Goal: Task Accomplishment & Management: Manage account settings

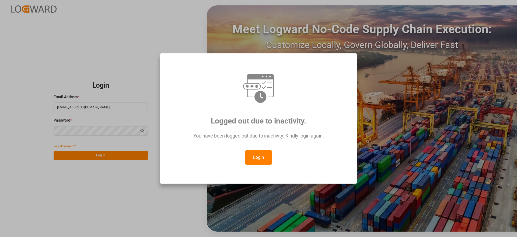
click at [258, 159] on button "Login" at bounding box center [258, 157] width 27 height 15
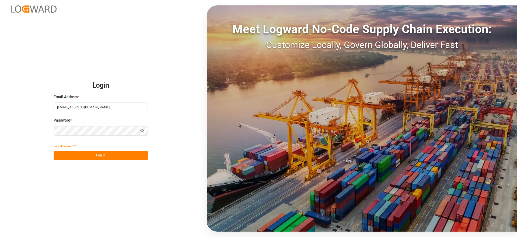
click at [113, 157] on button "Log In" at bounding box center [101, 155] width 94 height 9
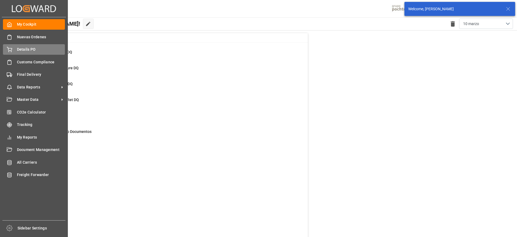
click at [16, 50] on div "Details PO Details PO" at bounding box center [34, 49] width 62 height 11
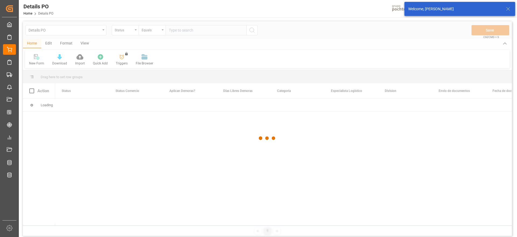
click at [122, 31] on div at bounding box center [267, 138] width 489 height 234
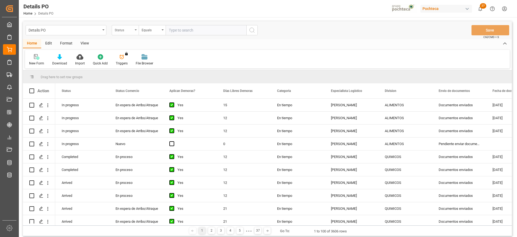
click at [127, 31] on div "Status" at bounding box center [124, 29] width 18 height 6
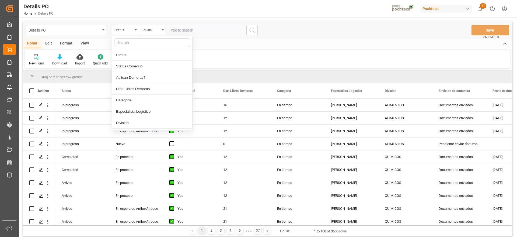
click at [130, 44] on input "text" at bounding box center [152, 42] width 76 height 9
type input "REF"
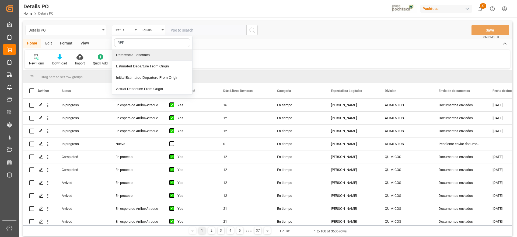
drag, startPoint x: 135, startPoint y: 56, endPoint x: 164, endPoint y: 42, distance: 32.8
click at [136, 57] on div "Referencia Leschaco" at bounding box center [152, 54] width 80 height 11
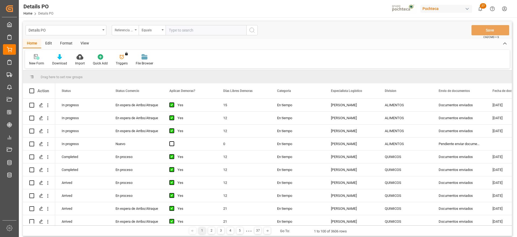
click at [125, 28] on div "Referencia Leschaco" at bounding box center [124, 29] width 18 height 6
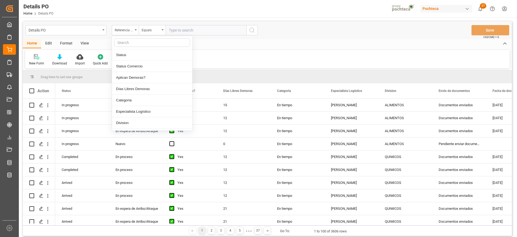
click at [127, 44] on input "text" at bounding box center [152, 42] width 76 height 9
type input "ORD"
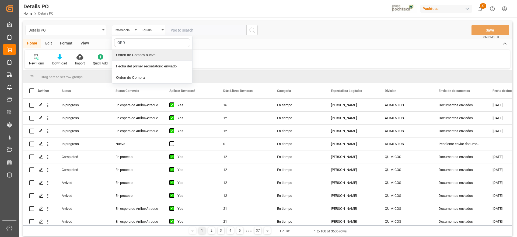
click at [136, 57] on div "Orden de Compra nuevo" at bounding box center [152, 54] width 80 height 11
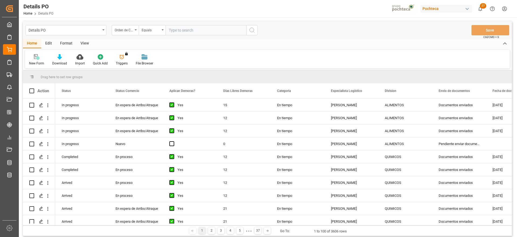
click at [183, 30] on input "text" at bounding box center [206, 30] width 81 height 10
paste input "5000308303"
type input "5000308303"
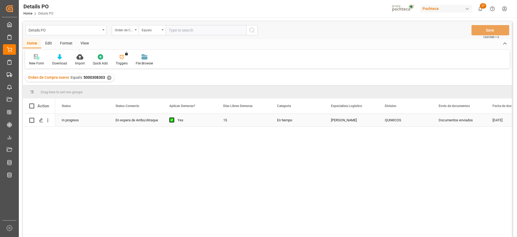
click at [320, 120] on div "En tiempo" at bounding box center [298, 120] width 54 height 13
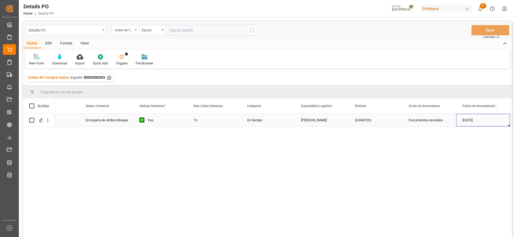
scroll to position [0, 84]
click at [327, 121] on div "ESSECO" at bounding box center [322, 120] width 54 height 13
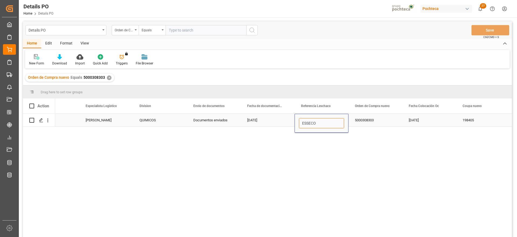
paste input "251006900462"
drag, startPoint x: 327, startPoint y: 121, endPoint x: 301, endPoint y: 122, distance: 25.9
click at [301, 122] on input "ESSECO" at bounding box center [321, 123] width 45 height 10
type input "251006900462"
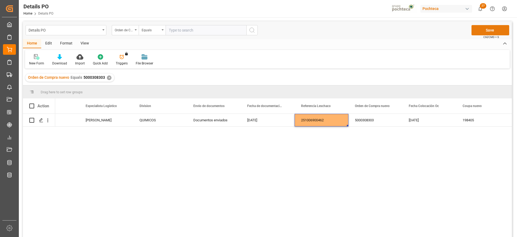
click at [487, 28] on button "Save" at bounding box center [491, 30] width 38 height 10
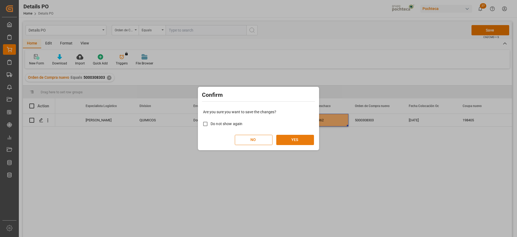
click at [296, 136] on button "YES" at bounding box center [295, 140] width 38 height 10
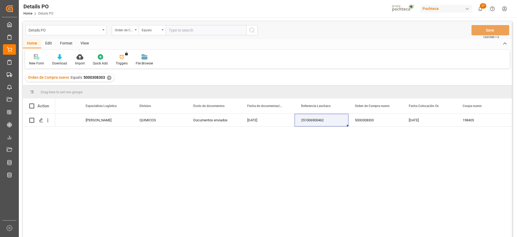
drag, startPoint x: 111, startPoint y: 76, endPoint x: 103, endPoint y: 78, distance: 8.3
click at [109, 77] on div "Orden de Compra nuevo Equals 5000308303 ✕" at bounding box center [69, 78] width 89 height 8
click at [105, 77] on div "Orden de Compra nuevo Equals 5000308303 ✕" at bounding box center [69, 78] width 89 height 8
click at [108, 77] on div "✕" at bounding box center [109, 77] width 5 height 5
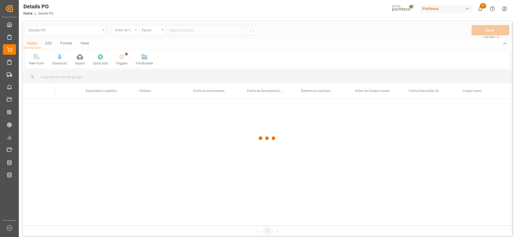
click at [189, 29] on div at bounding box center [267, 138] width 489 height 234
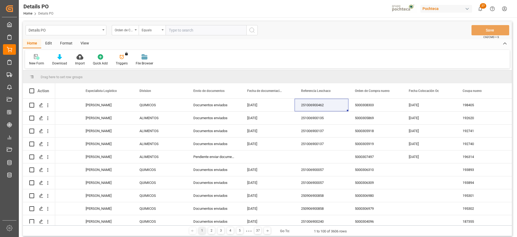
click at [189, 29] on input "text" at bounding box center [206, 30] width 81 height 10
paste input "5000308304"
type input "5000308304"
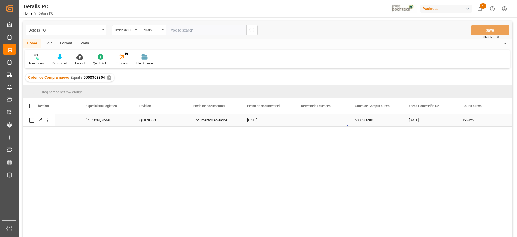
click at [322, 119] on div "Press SPACE to select this row." at bounding box center [322, 120] width 54 height 13
click at [313, 122] on input "Press SPACE to select this row." at bounding box center [321, 123] width 45 height 10
type input "251006900465"
click at [358, 121] on div "5000308304" at bounding box center [376, 120] width 54 height 13
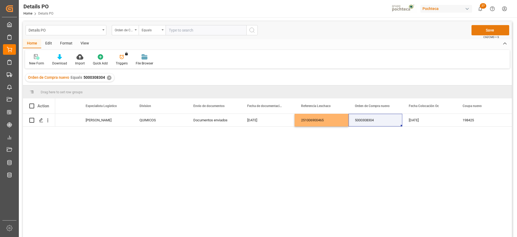
click at [487, 27] on button "Save" at bounding box center [491, 30] width 38 height 10
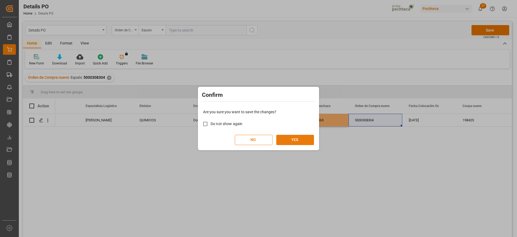
click at [292, 139] on button "YES" at bounding box center [295, 140] width 38 height 10
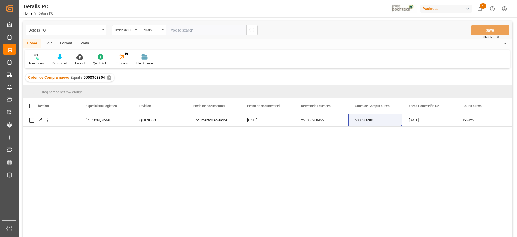
click at [107, 78] on div "✕" at bounding box center [109, 77] width 5 height 5
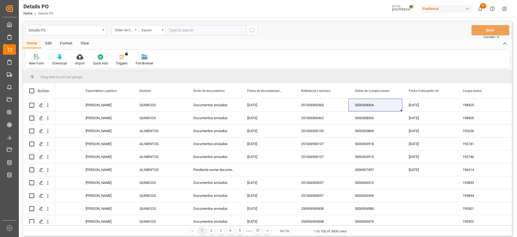
click at [200, 31] on input "text" at bounding box center [206, 30] width 81 height 10
paste input "5000308301"
type input "5000308301"
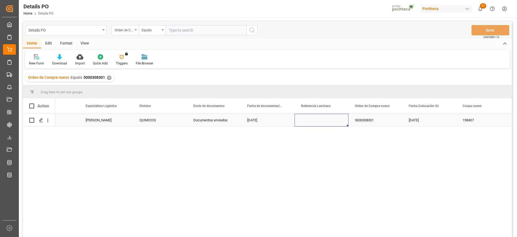
click at [324, 123] on div "Press SPACE to select this row." at bounding box center [322, 120] width 54 height 13
type input "251006900467"
click at [352, 119] on div "5000308301" at bounding box center [376, 120] width 54 height 13
click at [322, 118] on div "251006900467" at bounding box center [322, 120] width 54 height 13
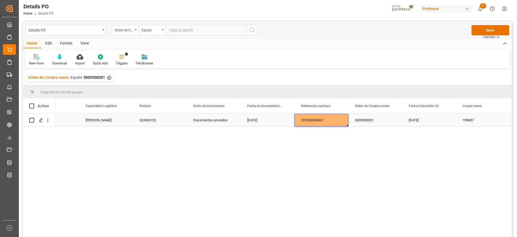
click at [322, 118] on div "251006900467" at bounding box center [322, 120] width 54 height 13
click at [325, 119] on input "251006900467" at bounding box center [321, 123] width 45 height 10
type input "251006900467"
click at [485, 29] on button "Save" at bounding box center [491, 30] width 38 height 10
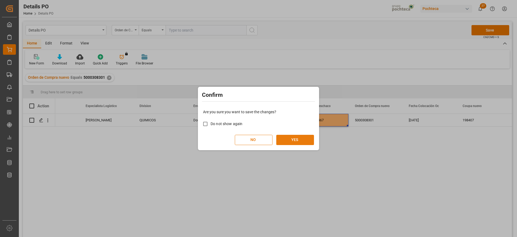
click at [300, 140] on button "YES" at bounding box center [295, 140] width 38 height 10
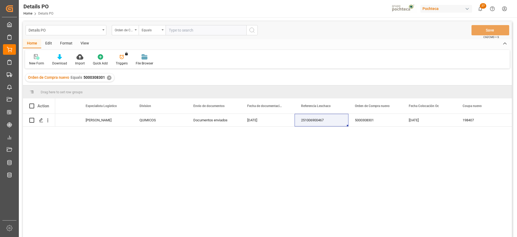
click at [110, 77] on div "✕" at bounding box center [109, 77] width 5 height 5
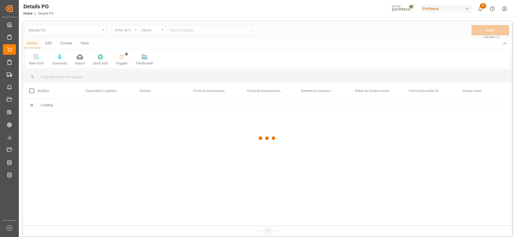
click at [202, 29] on div at bounding box center [267, 138] width 489 height 234
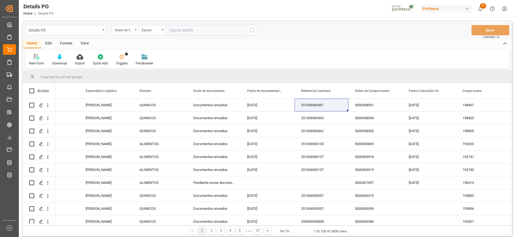
click at [202, 29] on input "text" at bounding box center [206, 30] width 81 height 10
paste input "5000308302"
type input "5000308302"
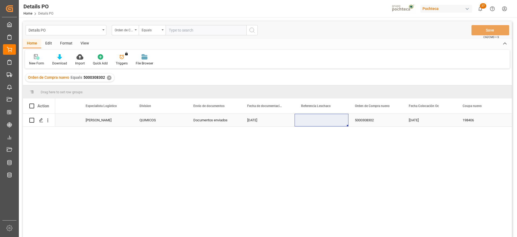
click at [322, 121] on div "Press SPACE to select this row." at bounding box center [322, 120] width 54 height 13
click at [316, 120] on div "Press SPACE to select this row." at bounding box center [322, 120] width 54 height 13
click at [311, 123] on input "Press SPACE to select this row." at bounding box center [321, 123] width 45 height 10
paste input "251006900469"
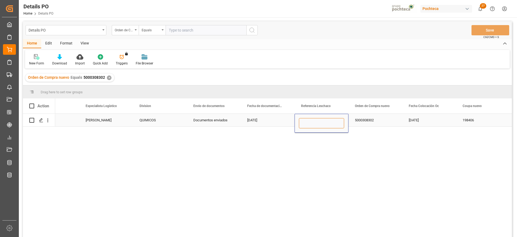
type input "251006900469"
click at [372, 119] on div "5000308302" at bounding box center [376, 120] width 54 height 13
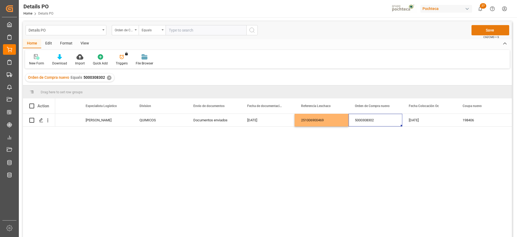
click at [483, 27] on button "Save" at bounding box center [491, 30] width 38 height 10
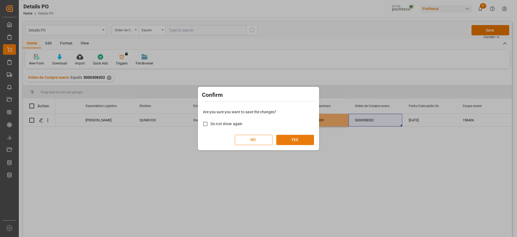
click at [294, 140] on button "YES" at bounding box center [295, 140] width 38 height 10
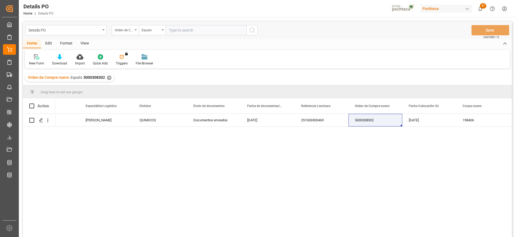
click at [110, 78] on div "Orden de Compra nuevo Equals 5000308302 ✕" at bounding box center [69, 78] width 89 height 8
click at [107, 78] on div "✕" at bounding box center [109, 77] width 5 height 5
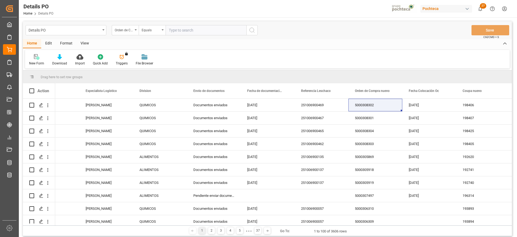
click at [191, 30] on input "text" at bounding box center [206, 30] width 81 height 10
paste input "5000308338"
type input "5000308338"
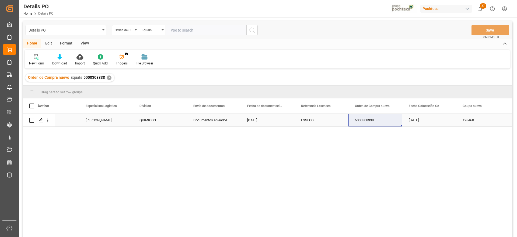
click at [312, 120] on div "ESSECO" at bounding box center [322, 120] width 54 height 13
click at [320, 123] on div "ESSECO" at bounding box center [322, 120] width 54 height 13
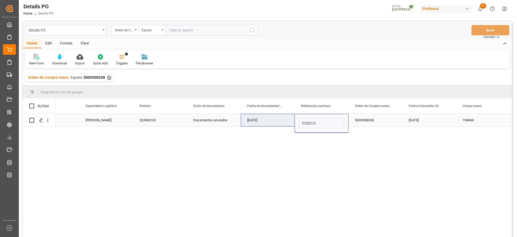
type input "251006900464"
click at [370, 123] on div "5000308338" at bounding box center [376, 120] width 54 height 13
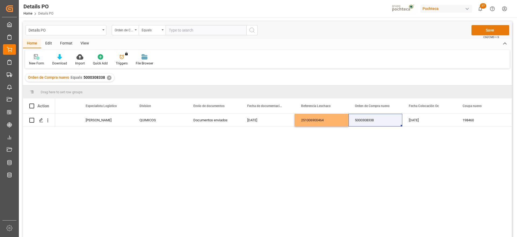
click at [484, 31] on button "Save" at bounding box center [491, 30] width 38 height 10
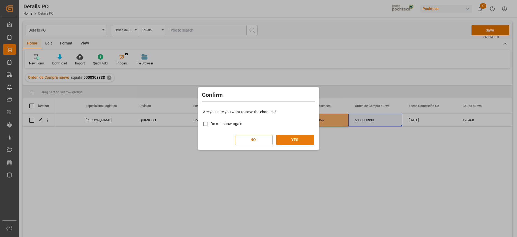
click at [295, 138] on button "YES" at bounding box center [295, 140] width 38 height 10
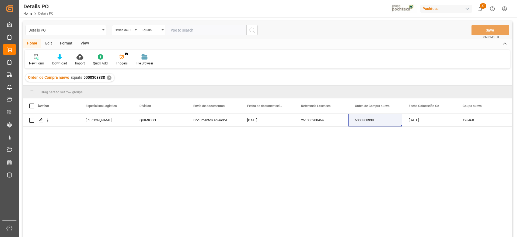
click at [107, 77] on div "✕" at bounding box center [109, 77] width 5 height 5
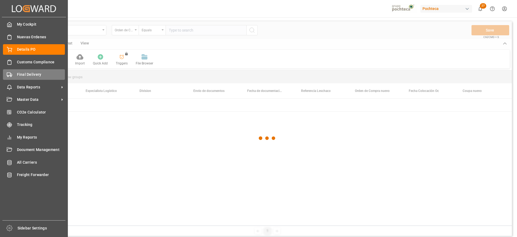
click at [18, 73] on span "Final Delivery" at bounding box center [41, 75] width 48 height 6
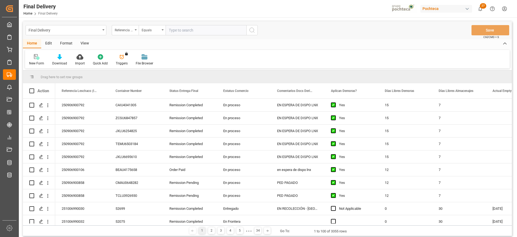
click at [186, 30] on input "text" at bounding box center [206, 30] width 81 height 10
paste input "251006900146"
type input "251006900146"
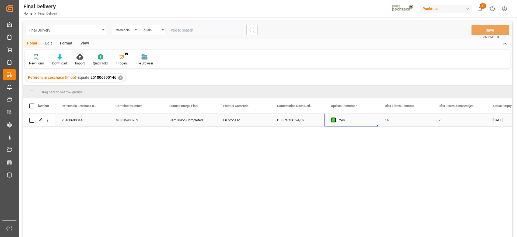
click at [327, 126] on div "Yes" at bounding box center [352, 120] width 54 height 13
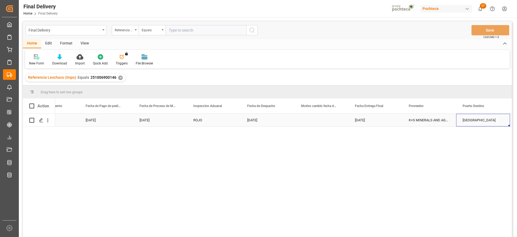
scroll to position [0, 1431]
click at [118, 77] on div "✕" at bounding box center [120, 77] width 5 height 5
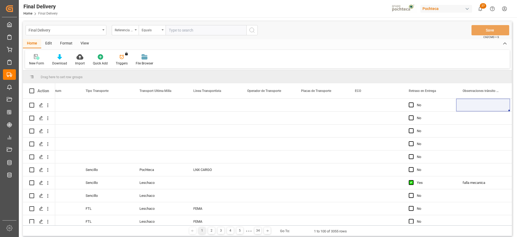
click at [190, 29] on input "text" at bounding box center [206, 30] width 81 height 10
paste input "251006900141"
type input "251006900141"
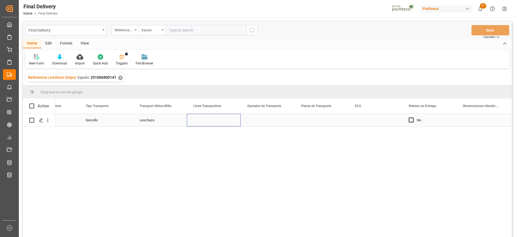
click at [204, 117] on div "Press SPACE to select this row." at bounding box center [214, 120] width 54 height 13
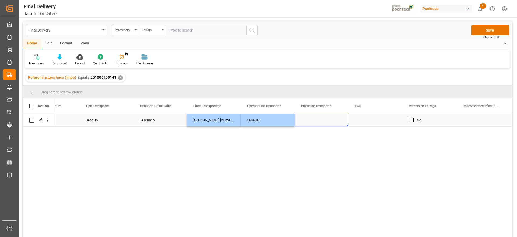
click at [320, 116] on div "Press SPACE to select this row." at bounding box center [322, 120] width 54 height 13
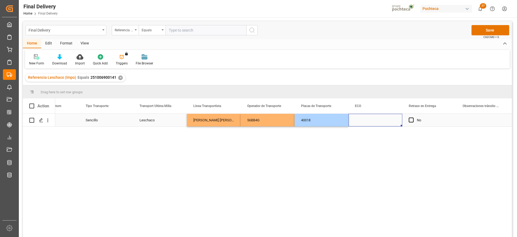
click at [368, 119] on div "Press SPACE to select this row." at bounding box center [376, 120] width 54 height 13
click at [277, 120] on div "56BB4G" at bounding box center [268, 120] width 54 height 13
click at [216, 120] on div "[PERSON_NAME] [PERSON_NAME]" at bounding box center [214, 120] width 54 height 13
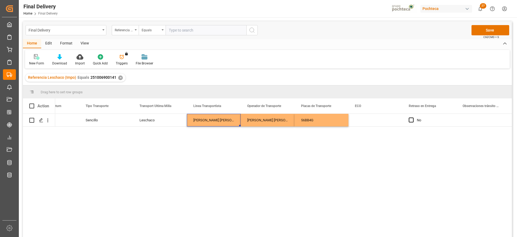
click at [215, 119] on div "[PERSON_NAME] [PERSON_NAME]" at bounding box center [214, 120] width 54 height 13
click at [225, 121] on icon "Press SPACE to select this row." at bounding box center [226, 123] width 6 height 6
click at [217, 121] on input "Press SPACE to select this row." at bounding box center [213, 123] width 45 height 10
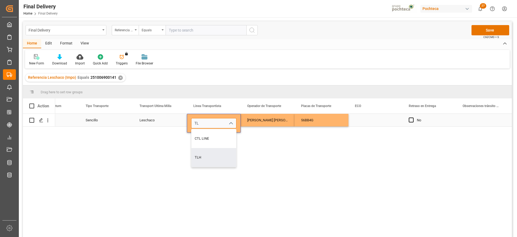
type input "TLH"
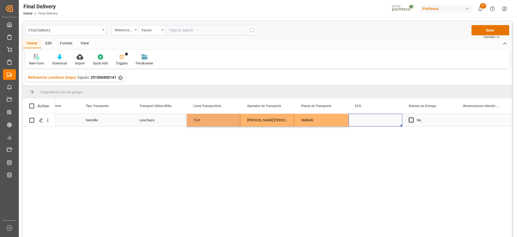
click at [370, 120] on div "Press SPACE to select this row." at bounding box center [376, 120] width 54 height 13
click at [483, 120] on div "Press SPACE to select this row." at bounding box center [483, 120] width 54 height 13
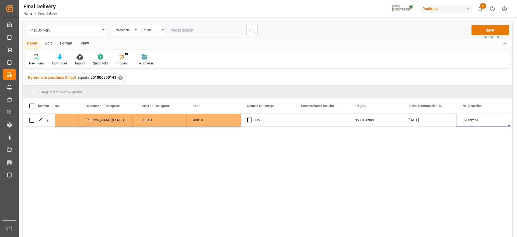
click at [489, 32] on button "Save" at bounding box center [491, 30] width 38 height 10
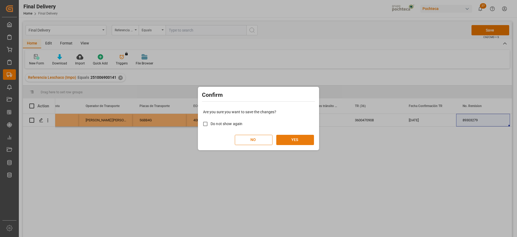
click at [287, 139] on button "YES" at bounding box center [295, 140] width 38 height 10
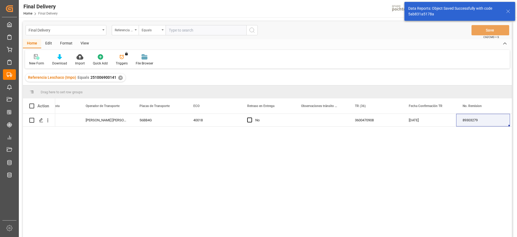
click at [120, 77] on div "✕" at bounding box center [120, 77] width 5 height 5
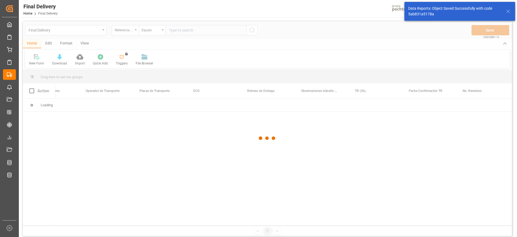
drag, startPoint x: 120, startPoint y: 77, endPoint x: 117, endPoint y: 79, distance: 3.6
click at [122, 78] on div at bounding box center [267, 138] width 489 height 234
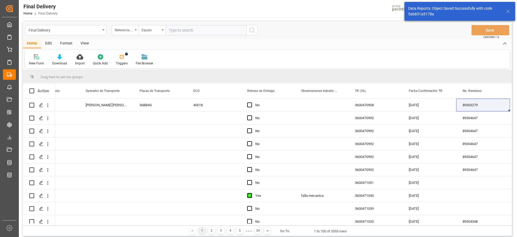
click at [187, 31] on input "text" at bounding box center [206, 30] width 81 height 10
paste input "251006900151"
type input "251006900151"
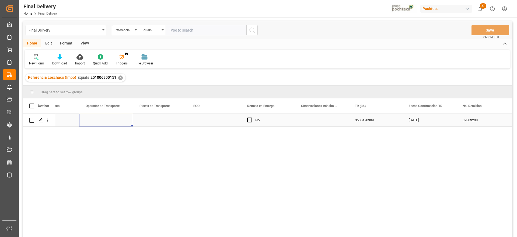
click at [131, 124] on div "Press SPACE to select this row." at bounding box center [106, 120] width 54 height 13
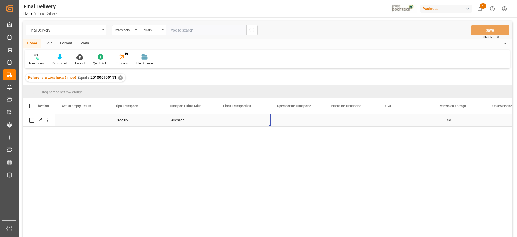
click at [242, 121] on div "Press SPACE to select this row." at bounding box center [244, 120] width 54 height 13
type input "TLH"
click at [293, 120] on div "Press SPACE to select this row." at bounding box center [298, 120] width 54 height 13
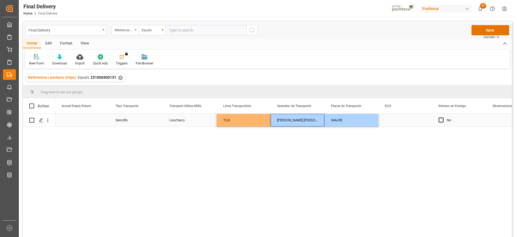
click at [403, 115] on div "Press SPACE to select this row." at bounding box center [406, 120] width 54 height 13
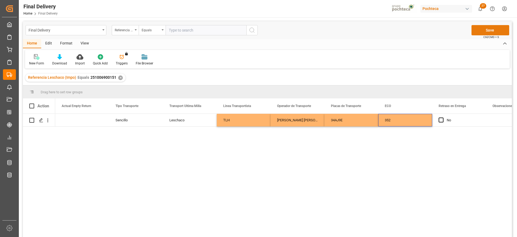
click at [481, 27] on button "Save" at bounding box center [491, 30] width 38 height 10
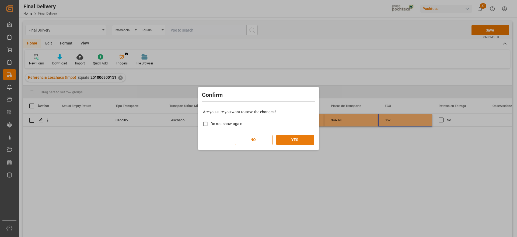
drag, startPoint x: 287, startPoint y: 136, endPoint x: 282, endPoint y: 142, distance: 7.9
click at [287, 136] on button "YES" at bounding box center [295, 140] width 38 height 10
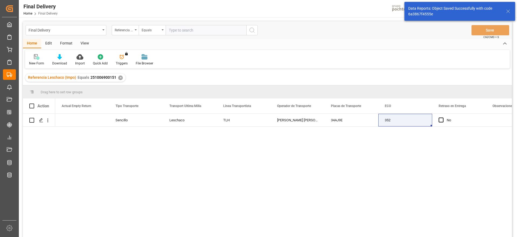
click at [120, 77] on div "✕" at bounding box center [120, 77] width 5 height 5
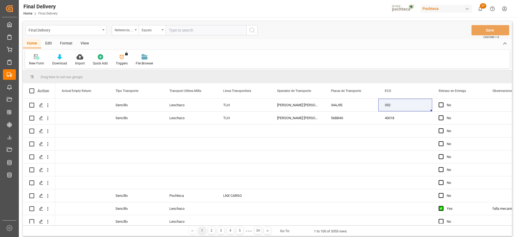
click at [192, 31] on input "text" at bounding box center [206, 30] width 81 height 10
paste input "251006900142"
type input "251006900142"
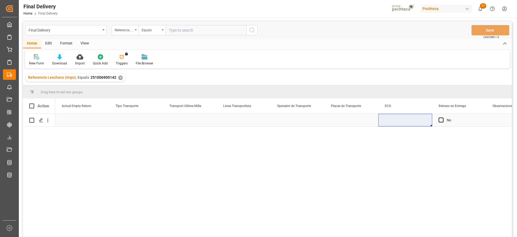
click at [136, 117] on div "Press SPACE to select this row." at bounding box center [136, 120] width 54 height 13
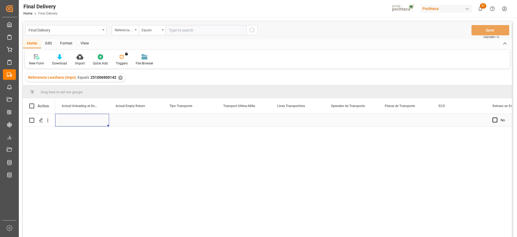
scroll to position [0, 1886]
click at [234, 123] on div "Press SPACE to select this row." at bounding box center [244, 120] width 54 height 13
click at [234, 123] on span "Select" at bounding box center [230, 123] width 10 height 6
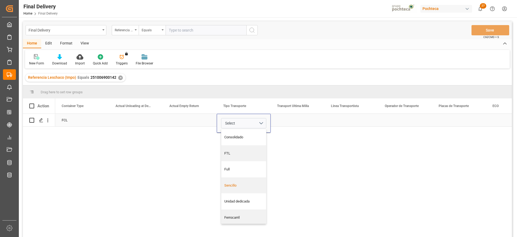
click at [241, 183] on div "Sencillo" at bounding box center [243, 185] width 39 height 5
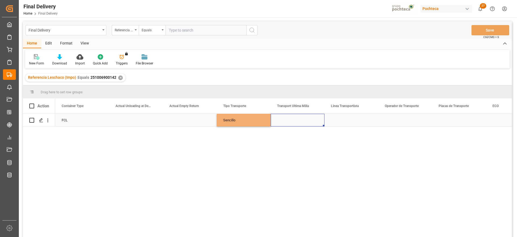
click at [300, 124] on div "Press SPACE to select this row." at bounding box center [298, 120] width 54 height 13
click at [300, 124] on button "Select" at bounding box center [297, 123] width 45 height 10
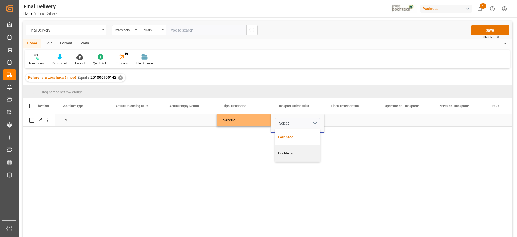
click at [304, 137] on div "Leschaco" at bounding box center [297, 136] width 39 height 5
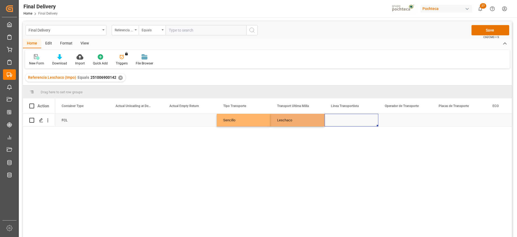
click at [341, 120] on div "Press SPACE to select this row." at bounding box center [352, 120] width 54 height 13
click at [342, 120] on input "Press SPACE to select this row." at bounding box center [351, 123] width 45 height 10
type input "TLH"
click at [402, 120] on div "Press SPACE to select this row." at bounding box center [406, 120] width 54 height 13
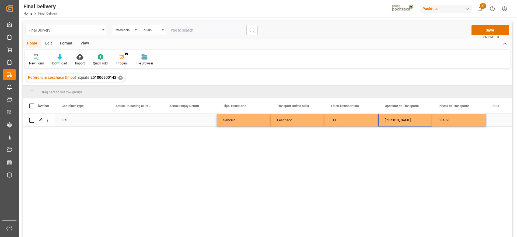
click at [490, 115] on div "Press SPACE to select this row." at bounding box center [513, 120] width 54 height 13
click at [469, 119] on div "38AJ9E" at bounding box center [459, 120] width 54 height 13
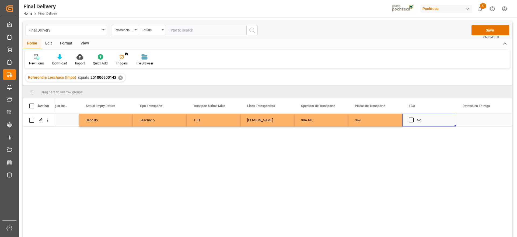
scroll to position [0, 2024]
click at [485, 29] on button "Save" at bounding box center [491, 30] width 38 height 10
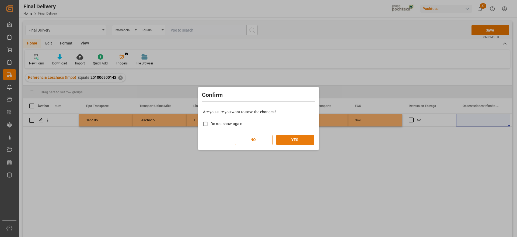
click at [287, 140] on button "YES" at bounding box center [295, 140] width 38 height 10
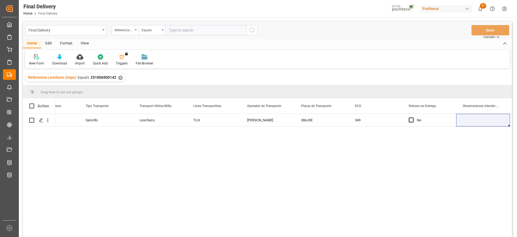
click at [117, 75] on div "Referencia Leschaco (Impo) Equals 251006900142 ✕" at bounding box center [75, 78] width 100 height 8
click at [119, 76] on div "✕" at bounding box center [120, 77] width 5 height 5
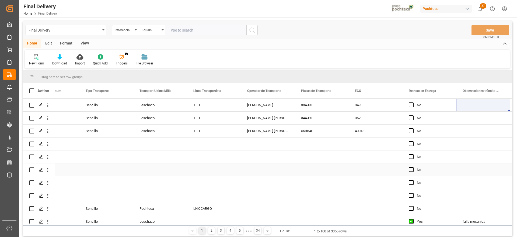
click at [283, 147] on div "Press SPACE to select this row." at bounding box center [268, 143] width 54 height 13
click at [186, 32] on input "text" at bounding box center [206, 30] width 81 height 10
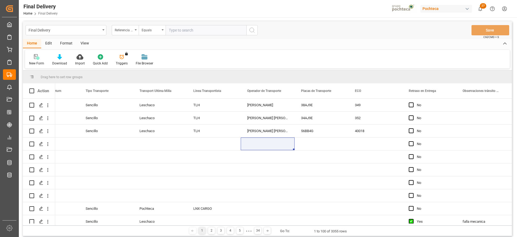
paste input "250906900858"
type input "250906900858"
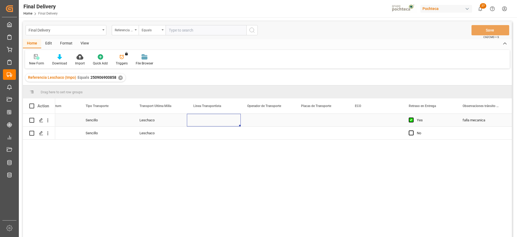
click at [205, 125] on div "Press SPACE to select this row." at bounding box center [214, 120] width 54 height 13
click at [225, 135] on div "Press SPACE to select this row." at bounding box center [214, 133] width 54 height 13
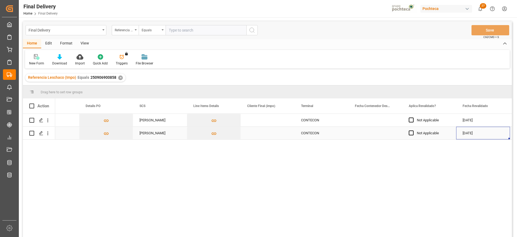
scroll to position [0, 569]
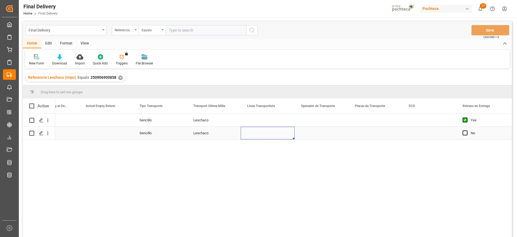
click at [277, 133] on div "Press SPACE to select this row." at bounding box center [268, 133] width 54 height 13
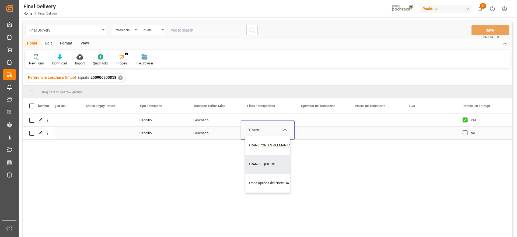
type input "TRANSLIQUIDOS"
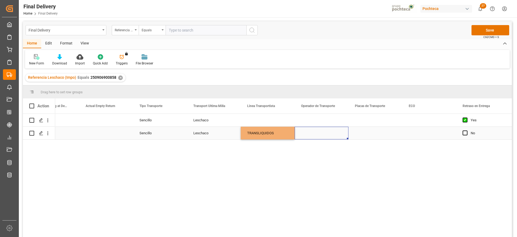
click at [333, 135] on div "Press SPACE to select this row." at bounding box center [322, 133] width 54 height 13
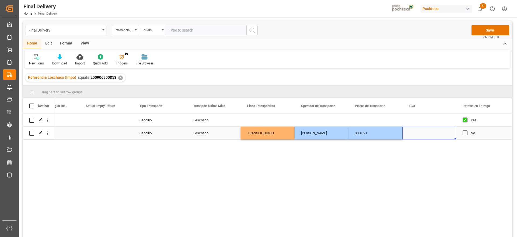
click at [424, 135] on div "Press SPACE to select this row." at bounding box center [429, 133] width 54 height 13
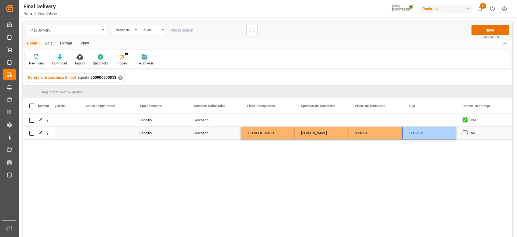
click at [498, 127] on div "No" at bounding box center [487, 133] width 33 height 12
click at [494, 116] on div "Yes" at bounding box center [487, 120] width 33 height 12
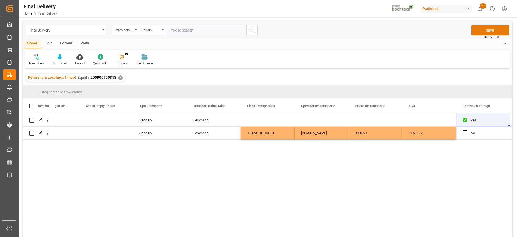
click at [481, 28] on button "Save" at bounding box center [491, 30] width 38 height 10
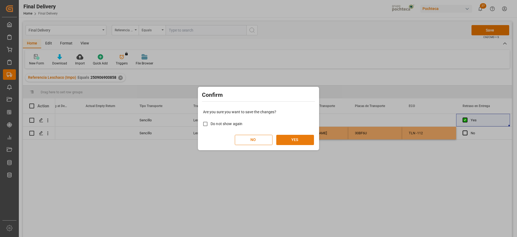
click at [304, 140] on button "YES" at bounding box center [295, 140] width 38 height 10
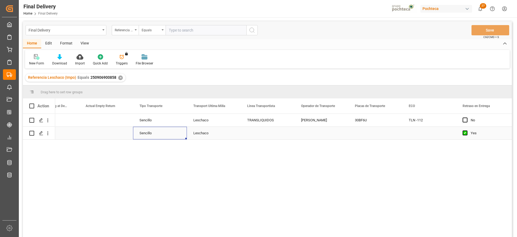
click at [154, 131] on div "Sencillo" at bounding box center [160, 133] width 54 height 13
drag, startPoint x: 115, startPoint y: 78, endPoint x: 88, endPoint y: 77, distance: 26.7
click at [88, 77] on div "Referencia Leschaco (Impo) Equals 250906900858" at bounding box center [72, 78] width 88 height 6
copy span "250906900858"
click at [119, 77] on div "✕" at bounding box center [120, 77] width 5 height 5
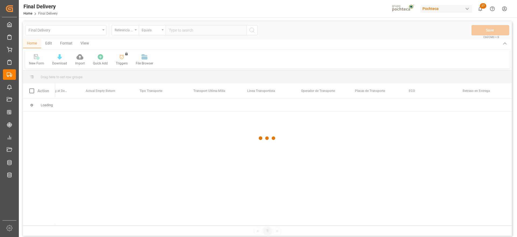
click at [178, 30] on div at bounding box center [267, 138] width 489 height 234
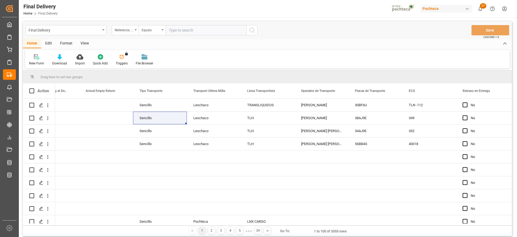
click at [179, 30] on input "text" at bounding box center [206, 30] width 81 height 10
paste input "250906900106"
type input "250906900106"
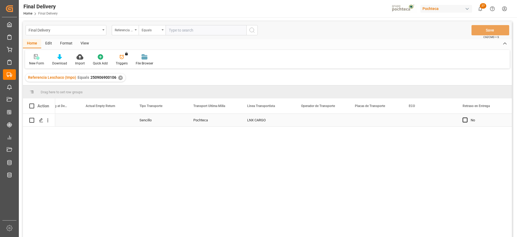
click at [210, 120] on div "Pochteca" at bounding box center [214, 120] width 54 height 13
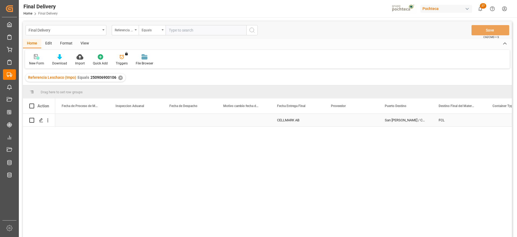
scroll to position [0, 1455]
click at [296, 120] on div "Press SPACE to select this row." at bounding box center [298, 120] width 54 height 13
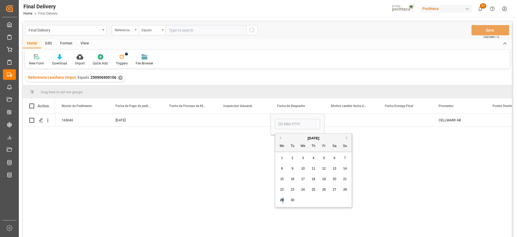
click at [283, 199] on span "29" at bounding box center [282, 200] width 4 height 4
type input "[DATE]"
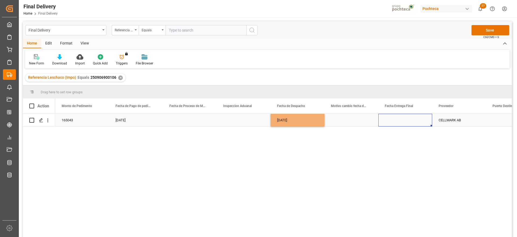
click at [407, 121] on div "Press SPACE to select this row." at bounding box center [406, 120] width 54 height 13
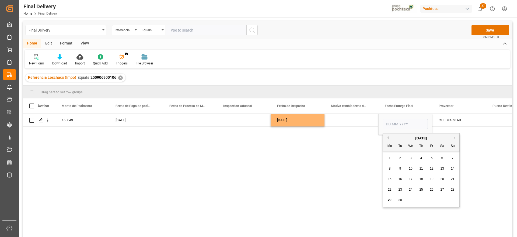
click at [399, 199] on div "30" at bounding box center [400, 200] width 7 height 6
type input "[DATE]"
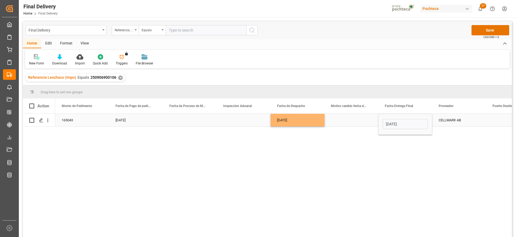
click at [358, 119] on div "Press SPACE to select this row." at bounding box center [352, 120] width 54 height 13
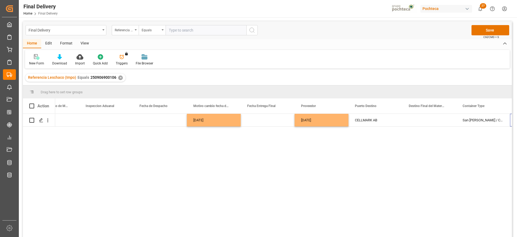
scroll to position [0, 1539]
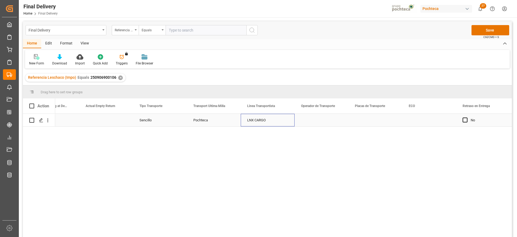
click at [270, 118] on div "LNX CARGO" at bounding box center [268, 120] width 54 height 13
click at [271, 120] on input "LNX CARGO" at bounding box center [267, 123] width 45 height 10
click at [280, 123] on button "open menu" at bounding box center [284, 123] width 8 height 8
click at [266, 123] on input "LNX CARGO" at bounding box center [267, 123] width 45 height 10
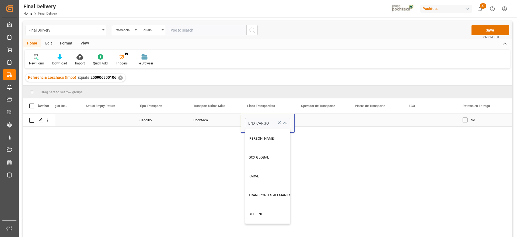
click at [278, 122] on icon "Press SPACE to select this row." at bounding box center [280, 123] width 6 height 6
click at [266, 125] on input "Press SPACE to select this row." at bounding box center [267, 123] width 45 height 10
click at [270, 160] on div "GCX GLOBAL" at bounding box center [283, 157] width 77 height 19
type input "GCX GLOBAL"
click at [317, 116] on div "Press SPACE to select this row." at bounding box center [322, 120] width 54 height 13
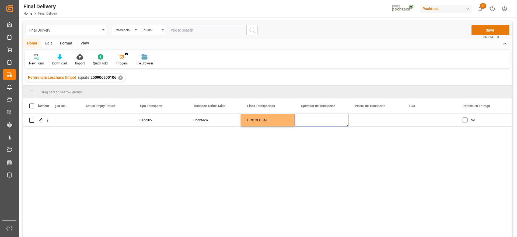
click at [493, 30] on button "Save" at bounding box center [491, 30] width 38 height 10
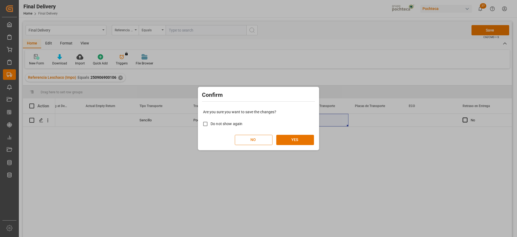
click at [261, 142] on button "NO" at bounding box center [254, 140] width 38 height 10
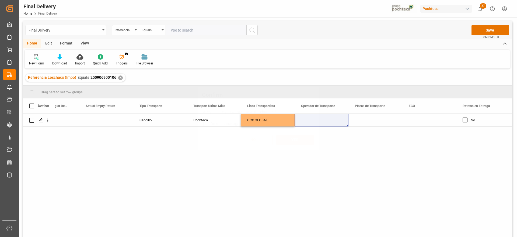
click at [311, 119] on div "Press SPACE to select this row." at bounding box center [322, 120] width 54 height 13
click at [311, 120] on input "Press SPACE to select this row." at bounding box center [321, 123] width 45 height 10
type input "SIN INFORMACION"
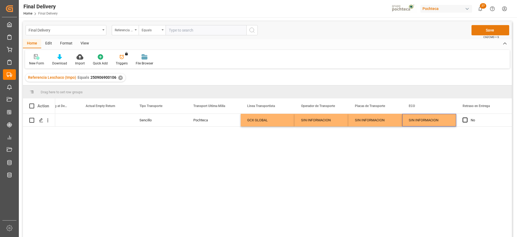
click at [481, 30] on button "Save" at bounding box center [491, 30] width 38 height 10
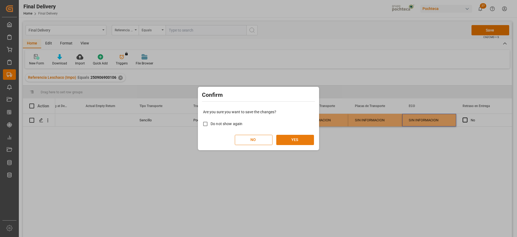
click at [285, 140] on button "YES" at bounding box center [295, 140] width 38 height 10
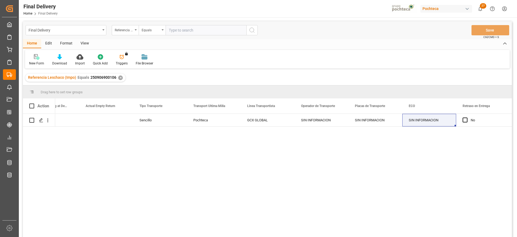
click at [119, 77] on div "✕" at bounding box center [120, 77] width 5 height 5
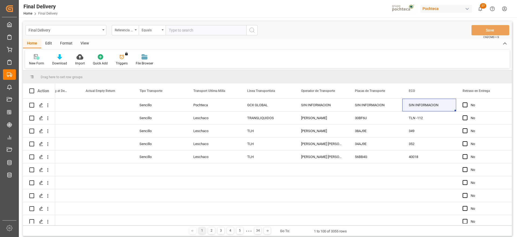
click at [192, 30] on input "text" at bounding box center [206, 30] width 81 height 10
paste input "250906900443"
type input "250906900443"
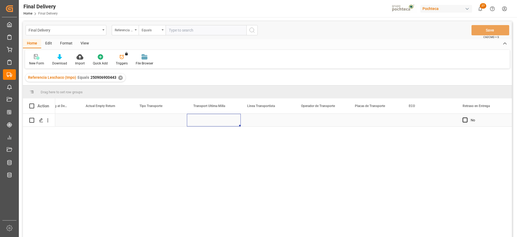
click at [209, 123] on div "Press SPACE to select this row." at bounding box center [214, 120] width 54 height 13
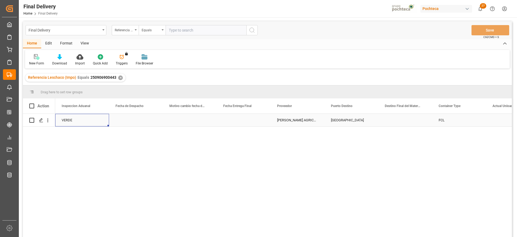
scroll to position [0, 1455]
click at [201, 120] on div "Press SPACE to select this row." at bounding box center [190, 120] width 54 height 13
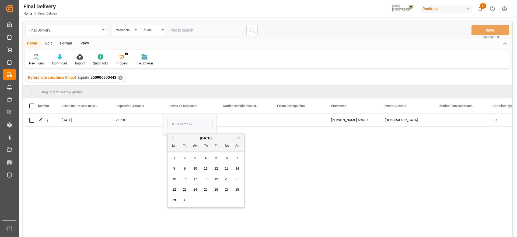
click at [229, 167] on div "13" at bounding box center [227, 168] width 7 height 6
type input "[DATE]"
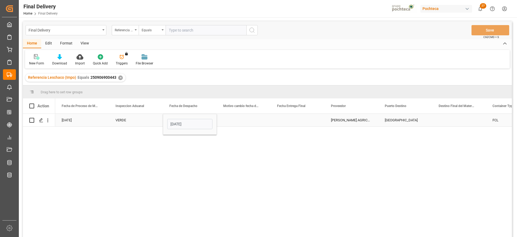
click at [299, 116] on div "Press SPACE to select this row." at bounding box center [298, 120] width 54 height 13
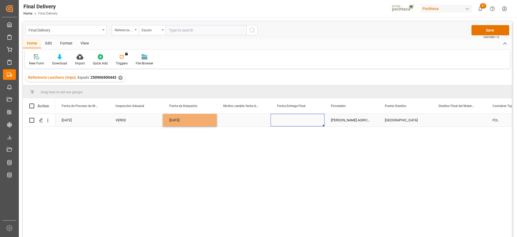
click at [299, 116] on div "Press SPACE to select this row." at bounding box center [298, 120] width 54 height 13
click at [308, 122] on div "Press SPACE to select this row." at bounding box center [298, 120] width 54 height 13
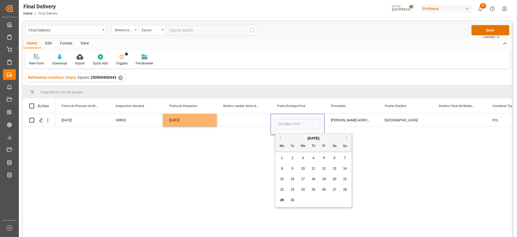
click at [280, 200] on span "29" at bounding box center [282, 200] width 4 height 4
type input "[DATE]"
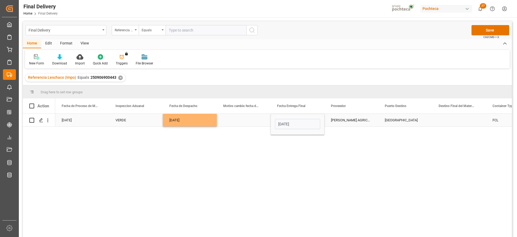
click at [425, 119] on div "[GEOGRAPHIC_DATA]" at bounding box center [406, 120] width 54 height 13
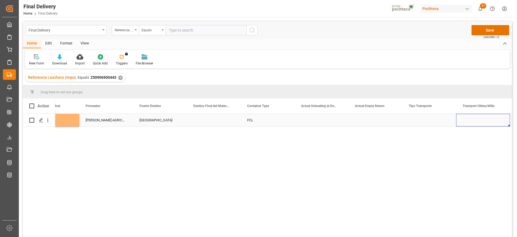
scroll to position [0, 1754]
click at [272, 124] on div "Press SPACE to select this row." at bounding box center [268, 120] width 54 height 13
click at [271, 119] on div "Press SPACE to select this row." at bounding box center [268, 120] width 54 height 13
click at [286, 122] on button "Select" at bounding box center [267, 123] width 45 height 10
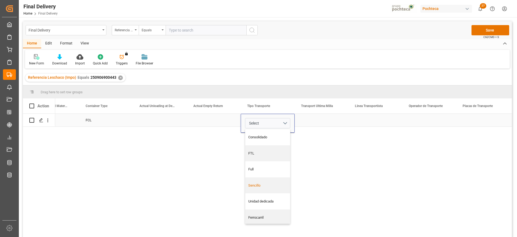
click at [274, 188] on div "Sencillo" at bounding box center [267, 185] width 39 height 5
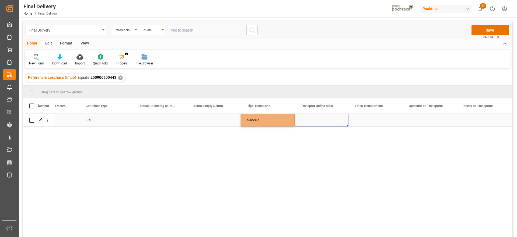
click at [318, 120] on div "Press SPACE to select this row." at bounding box center [322, 120] width 54 height 13
click at [338, 122] on button "Select" at bounding box center [321, 123] width 45 height 10
click at [325, 152] on div "Pochteca" at bounding box center [321, 153] width 39 height 5
click at [369, 119] on div "Press SPACE to select this row." at bounding box center [376, 120] width 54 height 13
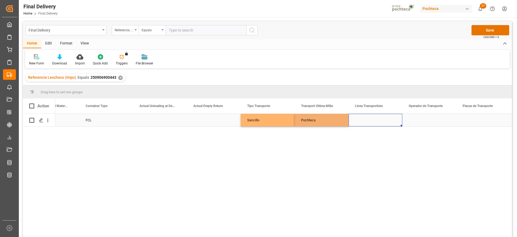
click at [369, 119] on div "Press SPACE to select this row." at bounding box center [376, 120] width 54 height 13
click at [369, 119] on input "Press SPACE to select this row." at bounding box center [375, 123] width 45 height 10
type input "c"
type input "GCX GLOBAL"
click at [424, 117] on div "Press SPACE to select this row." at bounding box center [429, 120] width 54 height 13
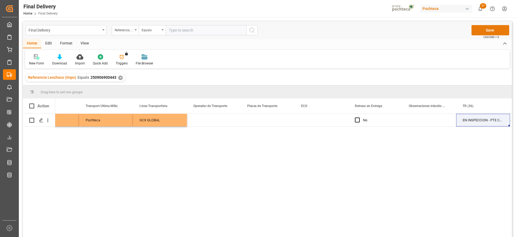
click at [491, 30] on button "Save" at bounding box center [491, 30] width 38 height 10
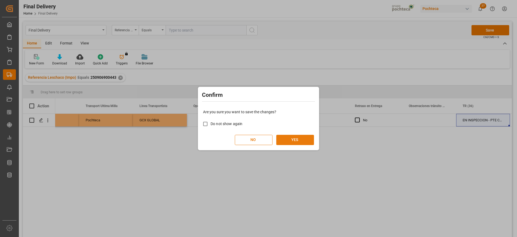
click at [296, 140] on button "YES" at bounding box center [295, 140] width 38 height 10
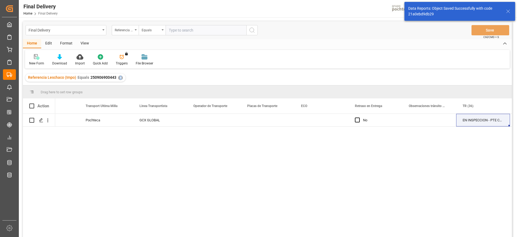
click at [120, 78] on div "✕" at bounding box center [120, 77] width 5 height 5
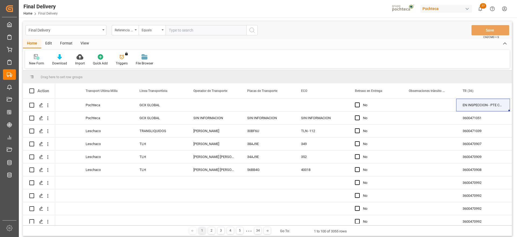
click at [183, 29] on input "text" at bounding box center [206, 30] width 81 height 10
paste input "250906900444"
type input "250906900444"
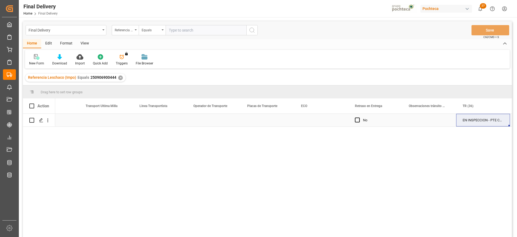
click at [108, 121] on div "Press SPACE to select this row." at bounding box center [106, 120] width 54 height 13
click at [122, 122] on button "Select" at bounding box center [106, 123] width 45 height 10
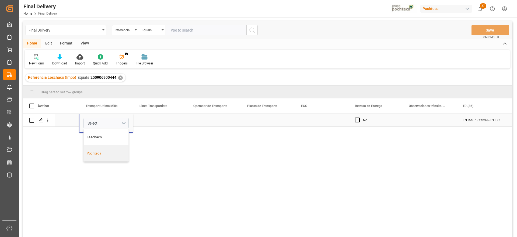
click at [114, 150] on div "Pochteca" at bounding box center [106, 153] width 45 height 16
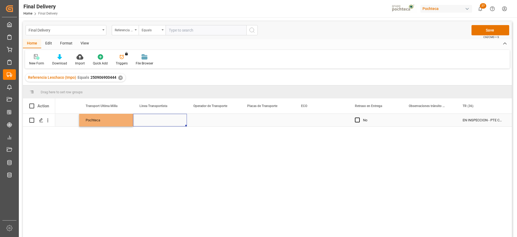
click at [149, 116] on div "Press SPACE to select this row." at bounding box center [160, 120] width 54 height 13
click at [149, 120] on input "Press SPACE to select this row." at bounding box center [159, 123] width 45 height 10
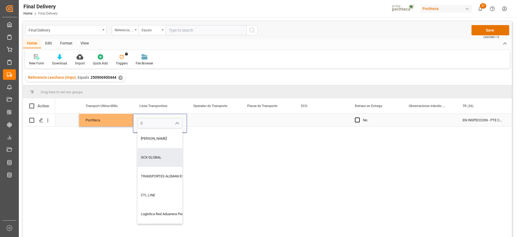
type input "GCX GLOBAL"
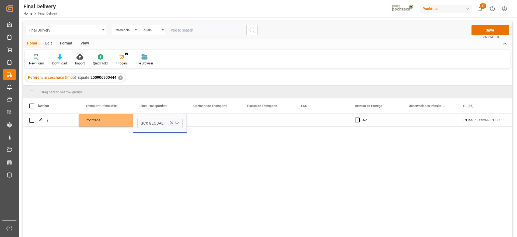
click at [208, 122] on div "Press SPACE to select this row." at bounding box center [214, 120] width 54 height 13
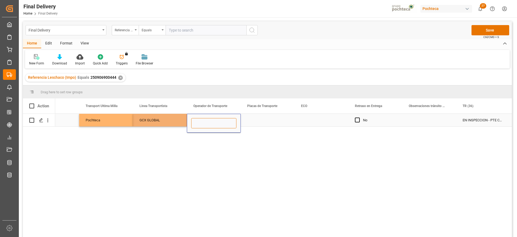
click at [208, 122] on input "Press SPACE to select this row." at bounding box center [213, 123] width 45 height 10
click at [150, 122] on div "GCX GLOBAL" at bounding box center [160, 120] width 54 height 13
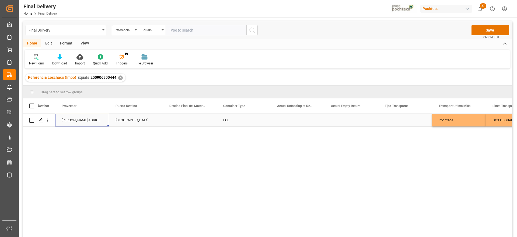
click at [410, 122] on div "Press SPACE to select this row." at bounding box center [406, 120] width 54 height 13
click at [421, 123] on button "Select" at bounding box center [405, 123] width 45 height 10
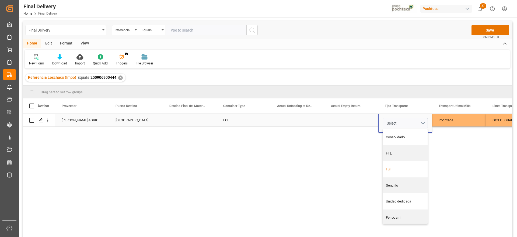
click at [396, 169] on div "Full" at bounding box center [405, 168] width 39 height 5
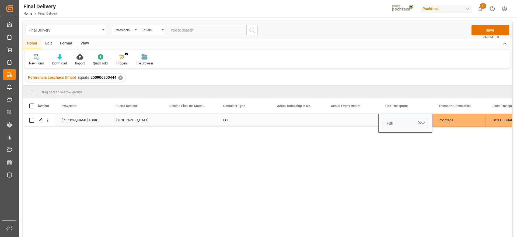
click at [422, 122] on icon "Press SPACE to select this row." at bounding box center [420, 123] width 6 height 6
click at [424, 121] on button "Select" at bounding box center [405, 123] width 45 height 10
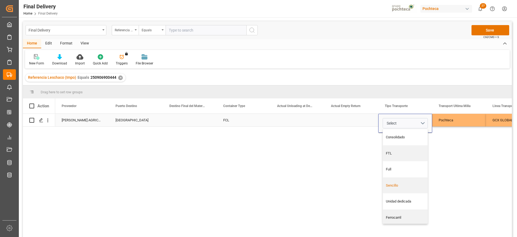
click at [401, 186] on div "Sencillo" at bounding box center [405, 185] width 39 height 5
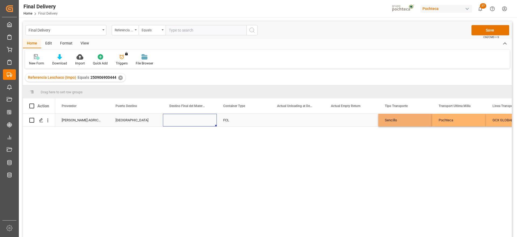
click at [190, 116] on div "Press SPACE to select this row." at bounding box center [190, 120] width 54 height 13
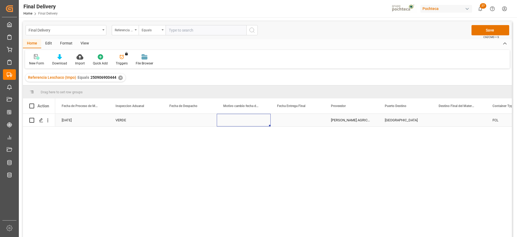
click at [255, 116] on div "Press SPACE to select this row." at bounding box center [244, 120] width 54 height 13
click at [193, 121] on div "Press SPACE to select this row." at bounding box center [190, 120] width 54 height 13
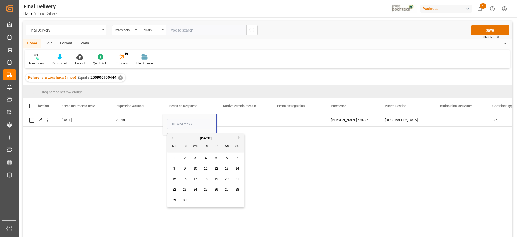
click at [175, 198] on span "29" at bounding box center [174, 200] width 4 height 4
click at [193, 122] on input "[DATE]" at bounding box center [189, 124] width 45 height 10
click at [227, 168] on span "13" at bounding box center [227, 168] width 4 height 4
type input "[DATE]"
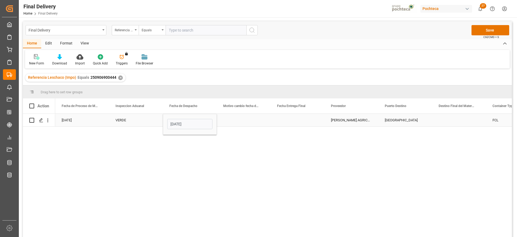
click at [304, 119] on div "Press SPACE to select this row." at bounding box center [298, 120] width 54 height 13
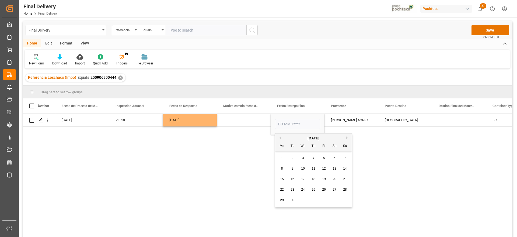
click at [282, 200] on span "29" at bounding box center [282, 200] width 4 height 4
type input "[DATE]"
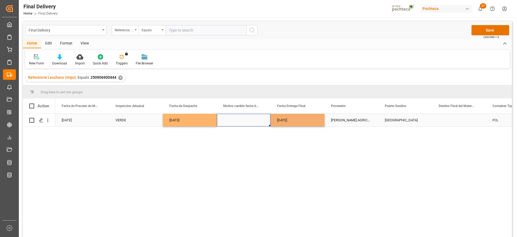
click at [259, 121] on div "Press SPACE to select this row." at bounding box center [244, 120] width 54 height 13
click at [482, 29] on button "Save" at bounding box center [491, 30] width 38 height 10
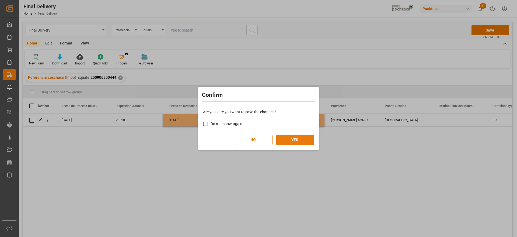
click at [294, 136] on button "YES" at bounding box center [295, 140] width 38 height 10
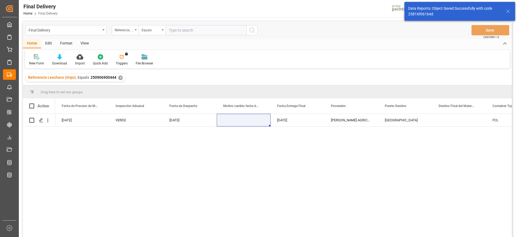
click at [119, 77] on div "✕" at bounding box center [120, 77] width 5 height 5
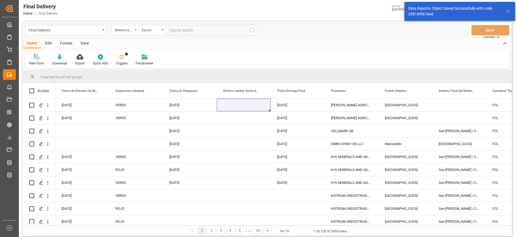
click at [181, 31] on input "text" at bounding box center [206, 30] width 81 height 10
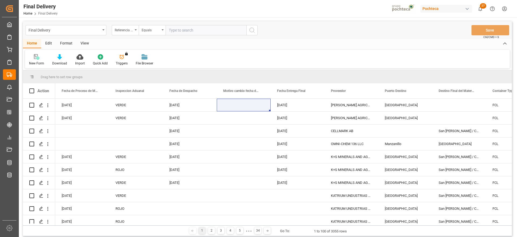
paste input "250906900470"
type input "250906900470"
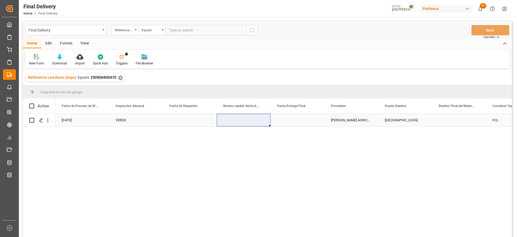
click at [183, 122] on div "Press SPACE to select this row." at bounding box center [190, 120] width 54 height 13
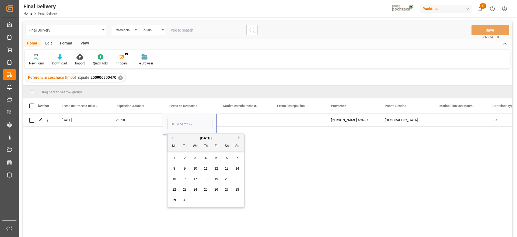
click at [225, 166] on span "13" at bounding box center [227, 168] width 4 height 4
type input "[DATE]"
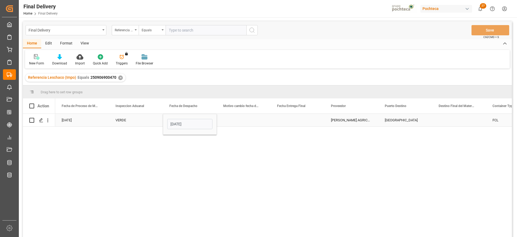
click at [291, 119] on div "Press SPACE to select this row." at bounding box center [298, 120] width 54 height 13
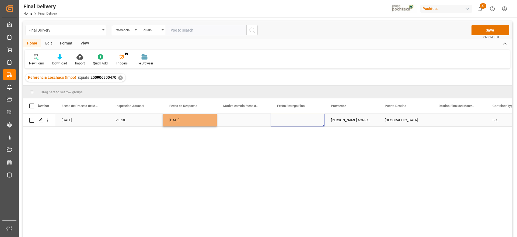
click at [291, 119] on div "Press SPACE to select this row." at bounding box center [298, 120] width 54 height 13
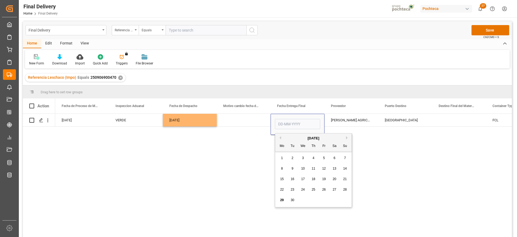
click at [279, 198] on div "29" at bounding box center [282, 200] width 7 height 6
type input "[DATE]"
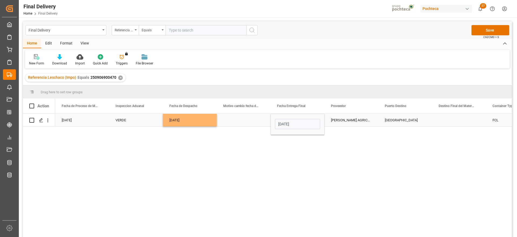
click at [374, 121] on div "[PERSON_NAME] AGRICOLA S A" at bounding box center [352, 120] width 54 height 13
click at [452, 121] on div "Press SPACE to select this row." at bounding box center [459, 120] width 54 height 13
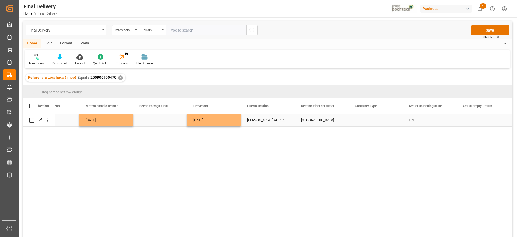
scroll to position [0, 1592]
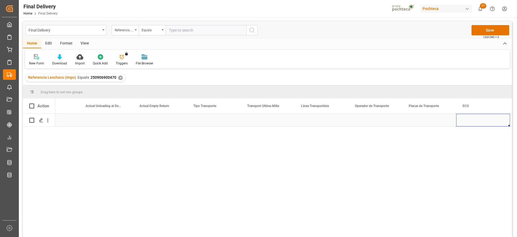
click at [207, 118] on div "Press SPACE to select this row." at bounding box center [214, 120] width 54 height 13
click at [228, 122] on button "Select" at bounding box center [213, 123] width 45 height 10
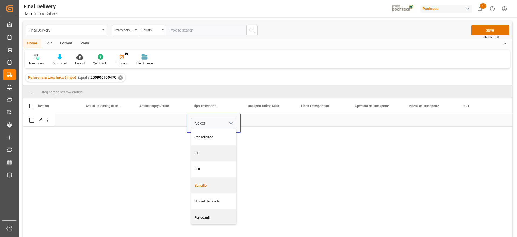
click at [221, 187] on div "Sencillo" at bounding box center [214, 185] width 39 height 5
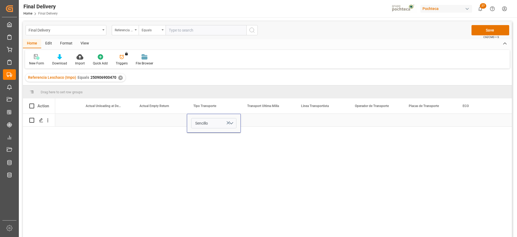
click at [280, 120] on div "Press SPACE to select this row." at bounding box center [268, 120] width 54 height 13
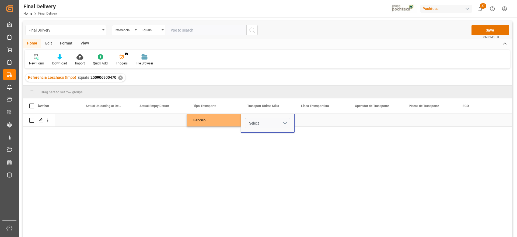
click at [286, 127] on button "Select" at bounding box center [267, 123] width 45 height 10
click at [281, 154] on div "Pochteca" at bounding box center [267, 153] width 39 height 5
click at [323, 116] on div "Press SPACE to select this row." at bounding box center [322, 120] width 54 height 13
click at [322, 118] on div "Press SPACE to select this row." at bounding box center [322, 120] width 54 height 13
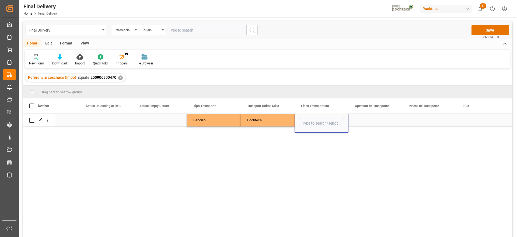
click at [322, 118] on input "Press SPACE to select this row." at bounding box center [321, 123] width 45 height 10
type input "GCX GLOBAL"
click at [377, 119] on div "Press SPACE to select this row." at bounding box center [376, 120] width 54 height 13
click at [495, 28] on button "Save" at bounding box center [491, 30] width 38 height 10
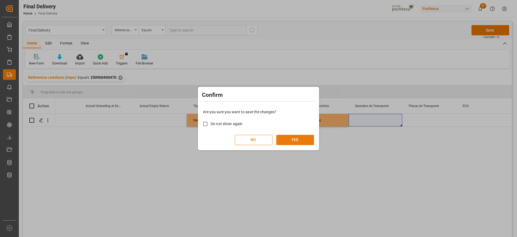
click at [298, 142] on button "YES" at bounding box center [295, 140] width 38 height 10
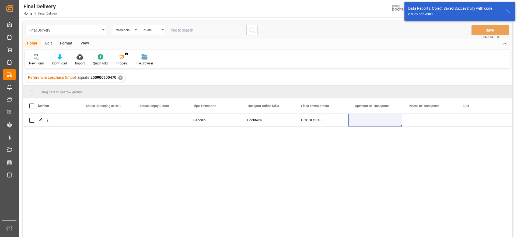
click at [120, 78] on div "✕" at bounding box center [120, 77] width 5 height 5
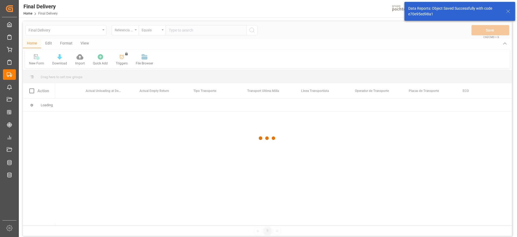
click at [183, 29] on div at bounding box center [267, 138] width 489 height 234
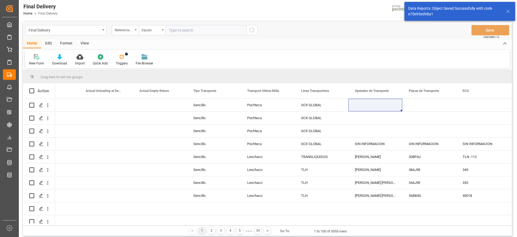
click at [183, 28] on input "text" at bounding box center [206, 30] width 81 height 10
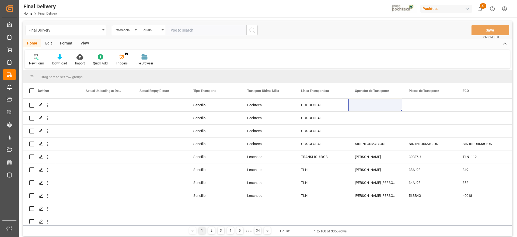
paste input "250906900471"
type input "250906900471"
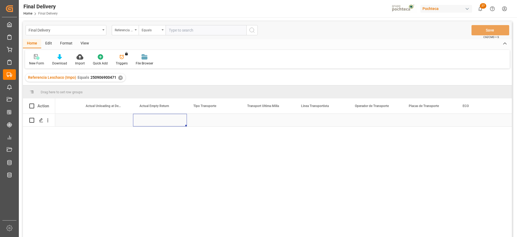
click at [162, 123] on div "Press SPACE to select this row." at bounding box center [160, 120] width 54 height 13
click at [213, 117] on div "Press SPACE to select this row." at bounding box center [214, 120] width 54 height 13
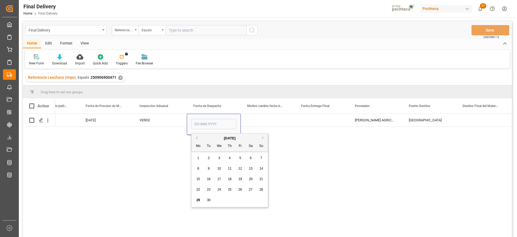
click at [249, 166] on span "13" at bounding box center [251, 168] width 4 height 4
type input "[DATE]"
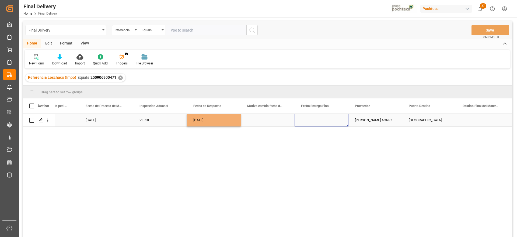
click at [331, 120] on div "Press SPACE to select this row." at bounding box center [322, 120] width 54 height 13
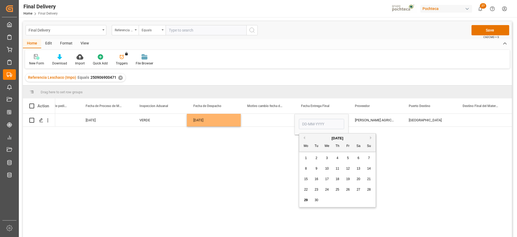
click at [308, 199] on span "29" at bounding box center [306, 200] width 4 height 4
type input "[DATE]"
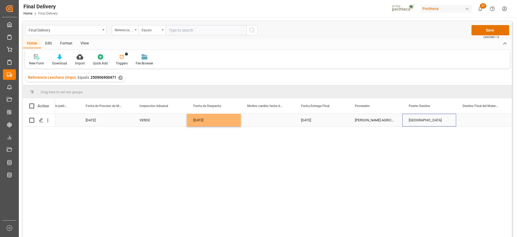
click at [411, 119] on div "[GEOGRAPHIC_DATA]" at bounding box center [429, 120] width 54 height 13
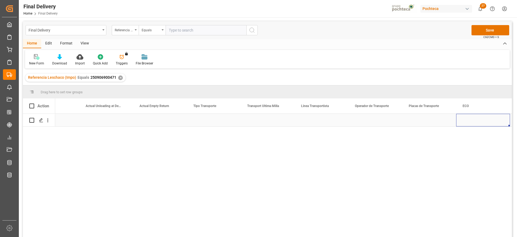
click at [206, 117] on div "Press SPACE to select this row." at bounding box center [214, 120] width 54 height 13
click at [230, 123] on button "Select" at bounding box center [213, 123] width 45 height 10
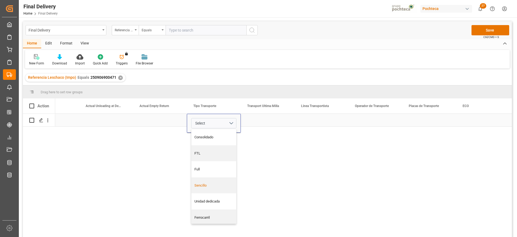
click at [210, 183] on div "Sencillo" at bounding box center [214, 185] width 39 height 5
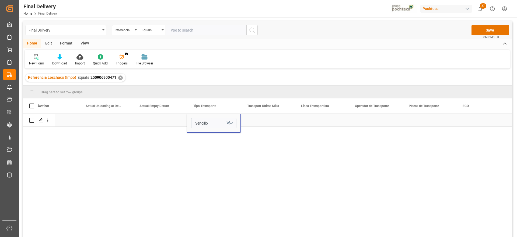
click at [268, 120] on div "Press SPACE to select this row." at bounding box center [268, 120] width 54 height 13
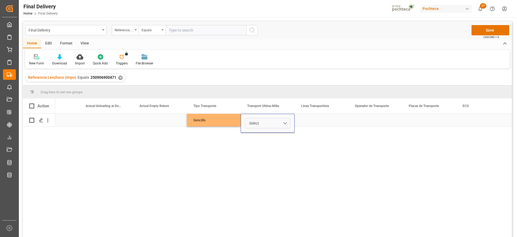
click at [287, 120] on button "Select" at bounding box center [267, 123] width 45 height 10
click at [268, 135] on div "Leschaco" at bounding box center [267, 136] width 39 height 5
click at [310, 126] on div "Press SPACE to select this row." at bounding box center [322, 120] width 54 height 13
click at [280, 121] on div "Leschaco" at bounding box center [268, 120] width 54 height 13
click at [280, 122] on div "Leschaco" at bounding box center [268, 120] width 54 height 13
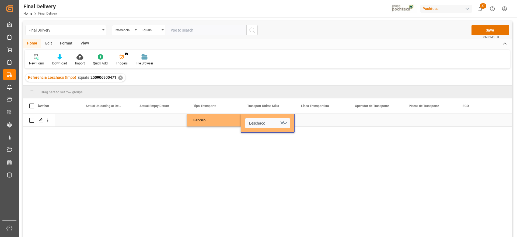
click at [286, 121] on button "Leschaco" at bounding box center [267, 123] width 45 height 10
click at [270, 151] on div "Pochteca" at bounding box center [267, 153] width 39 height 5
click at [331, 117] on div "Press SPACE to select this row." at bounding box center [322, 120] width 54 height 13
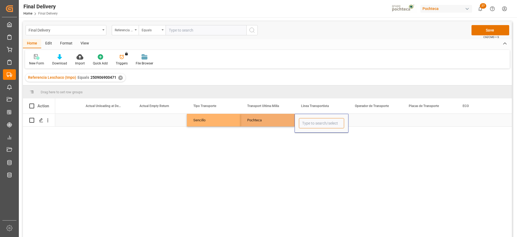
click at [320, 120] on input "Press SPACE to select this row." at bounding box center [321, 123] width 45 height 10
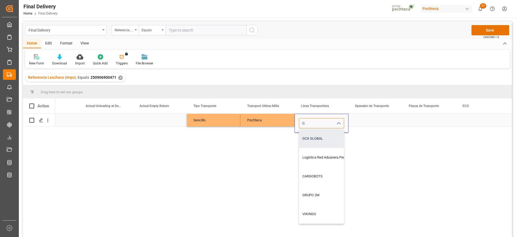
click at [316, 139] on div "GCX GLOBAL" at bounding box center [329, 138] width 60 height 19
type input "GCX GLOBAL"
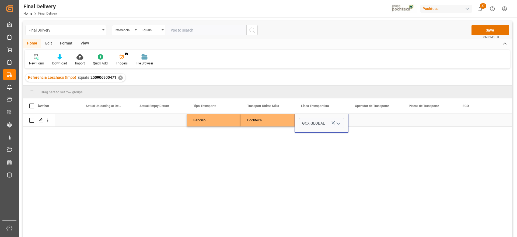
click at [362, 121] on div "Press SPACE to select this row." at bounding box center [376, 120] width 54 height 13
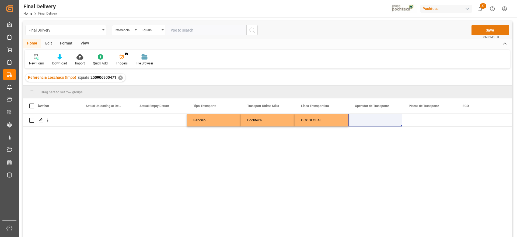
click at [481, 32] on button "Save" at bounding box center [491, 30] width 38 height 10
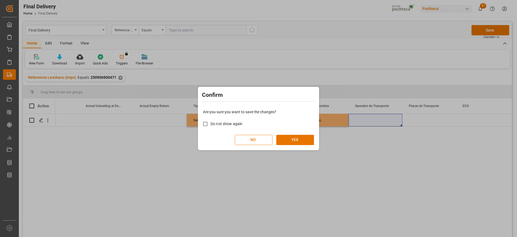
click at [299, 134] on div "Are you sure you want to save the changes? Do not show again NO YES" at bounding box center [258, 126] width 119 height 43
click at [296, 139] on button "YES" at bounding box center [295, 140] width 38 height 10
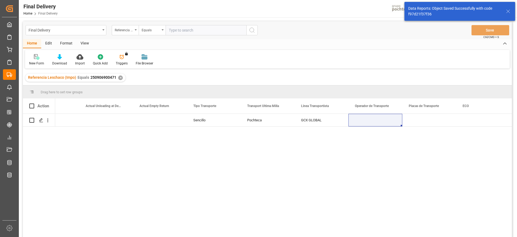
click at [120, 78] on div "✕" at bounding box center [120, 77] width 5 height 5
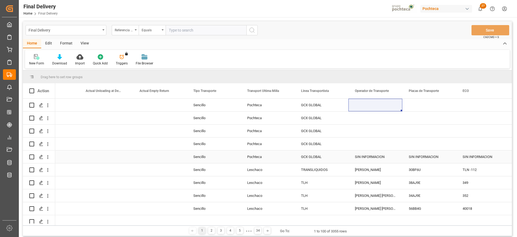
click at [378, 154] on div "SIN INFORMACION" at bounding box center [376, 156] width 54 height 13
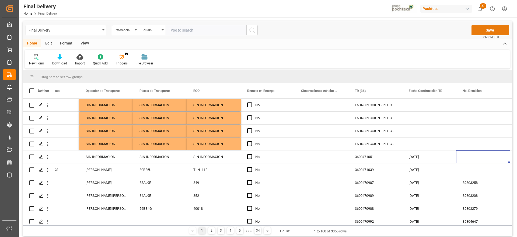
click at [485, 29] on button "Save" at bounding box center [491, 30] width 38 height 10
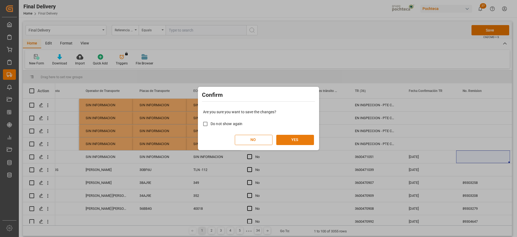
click at [305, 140] on button "YES" at bounding box center [295, 140] width 38 height 10
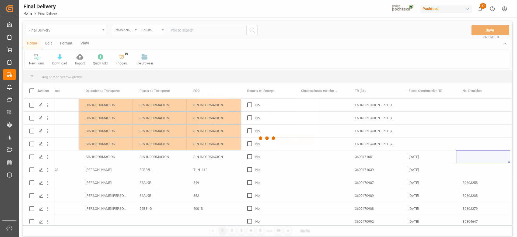
click at [152, 126] on div at bounding box center [267, 138] width 489 height 234
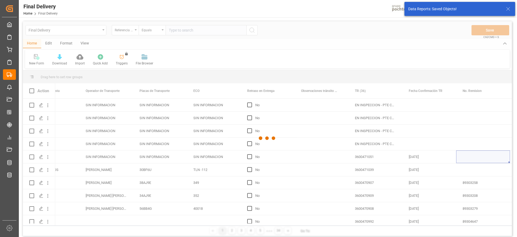
click at [162, 109] on div at bounding box center [267, 138] width 489 height 234
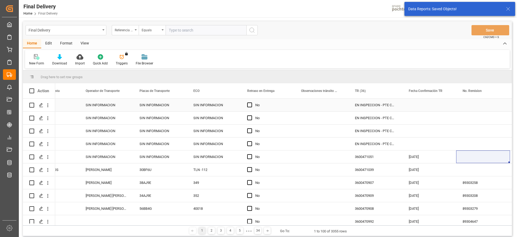
click at [161, 106] on div "SIN INFORMACION" at bounding box center [160, 105] width 54 height 13
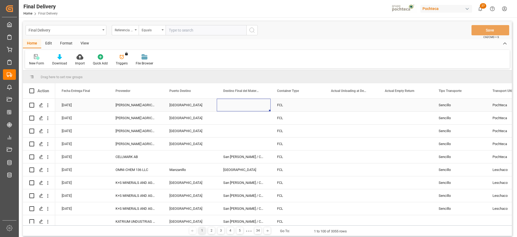
click at [249, 106] on div "Press SPACE to select this row." at bounding box center [244, 105] width 54 height 13
click at [258, 106] on div "Press SPACE to select this row." at bounding box center [244, 105] width 54 height 13
click at [268, 106] on div "Press SPACE to select this row." at bounding box center [244, 105] width 54 height 13
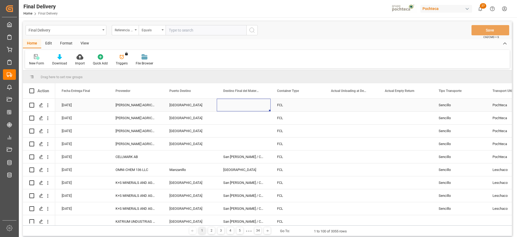
click at [268, 106] on div "Press SPACE to select this row." at bounding box center [244, 105] width 54 height 13
click at [317, 108] on div "FCL" at bounding box center [298, 105] width 54 height 13
click at [179, 109] on div "[GEOGRAPHIC_DATA]" at bounding box center [190, 105] width 54 height 13
click at [237, 111] on div "Press SPACE to select this row." at bounding box center [244, 105] width 54 height 13
click at [402, 100] on div "Press SPACE to select this row." at bounding box center [406, 105] width 54 height 13
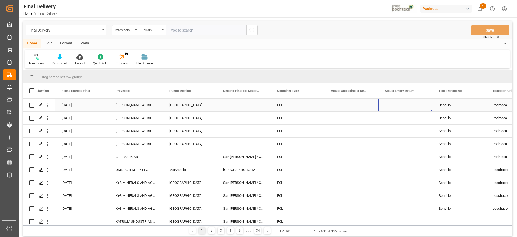
click at [402, 100] on div "Press SPACE to select this row." at bounding box center [406, 105] width 54 height 13
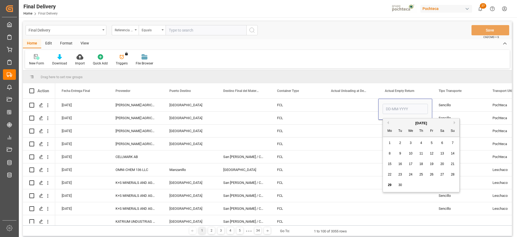
click at [400, 184] on span "30" at bounding box center [400, 185] width 4 height 4
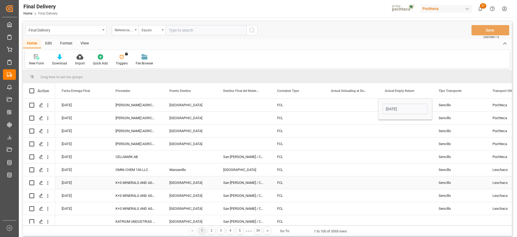
type input "[DATE]"
click at [356, 112] on div "Press SPACE to select this row." at bounding box center [352, 118] width 54 height 13
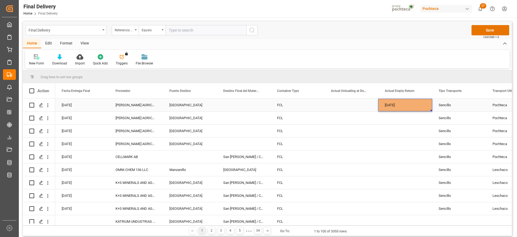
click at [411, 108] on div "[DATE]" at bounding box center [406, 105] width 54 height 13
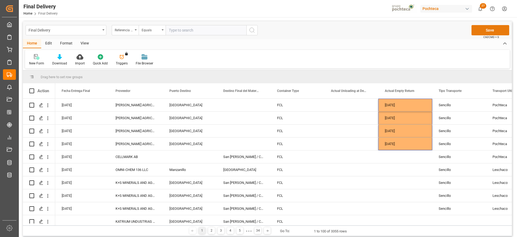
click at [493, 30] on button "Save" at bounding box center [491, 30] width 38 height 10
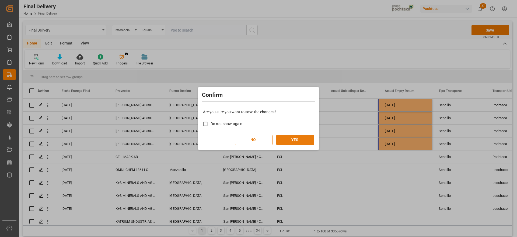
click at [296, 140] on button "YES" at bounding box center [295, 140] width 38 height 10
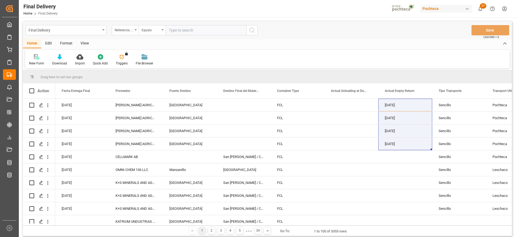
click at [186, 30] on input "text" at bounding box center [206, 30] width 81 height 10
paste input "250906900593"
type input "250906900593"
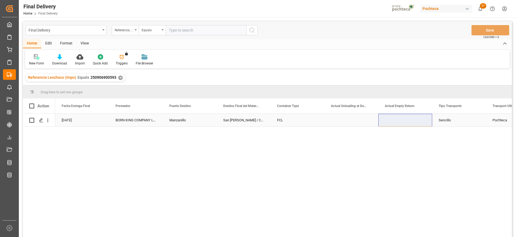
click at [321, 121] on div "FCL" at bounding box center [298, 120] width 54 height 13
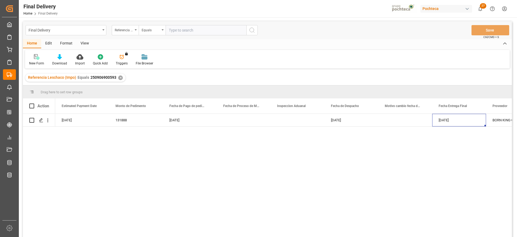
click at [121, 79] on div "Referencia Leschaco (Impo) Equals 250906900593 ✕" at bounding box center [75, 78] width 100 height 8
click at [119, 78] on div "✕" at bounding box center [120, 77] width 5 height 5
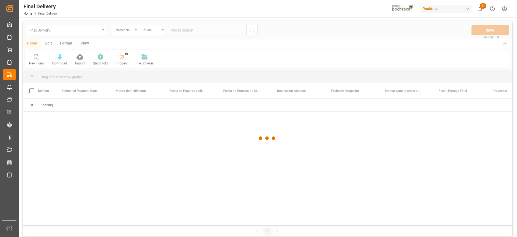
click at [184, 30] on div at bounding box center [267, 138] width 489 height 234
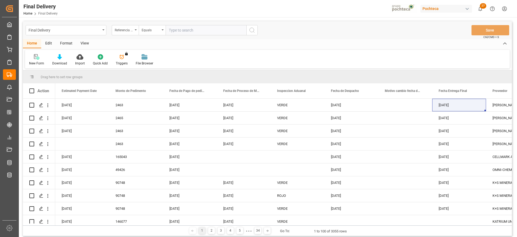
click at [189, 30] on input "text" at bounding box center [206, 30] width 81 height 10
paste input "250906900596"
type input "250906900596"
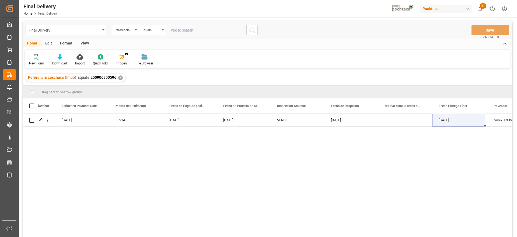
click at [121, 78] on div "✕" at bounding box center [120, 77] width 5 height 5
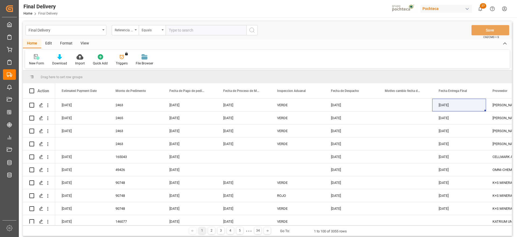
click at [182, 29] on input "text" at bounding box center [206, 30] width 81 height 10
paste input "250906900792"
type input "250906900792"
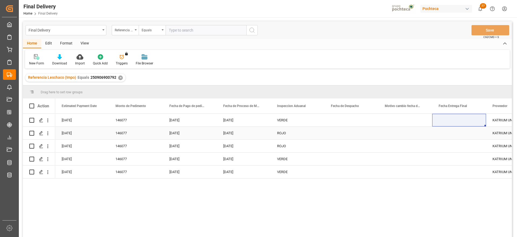
click at [327, 125] on div "Press SPACE to select this row." at bounding box center [352, 120] width 54 height 13
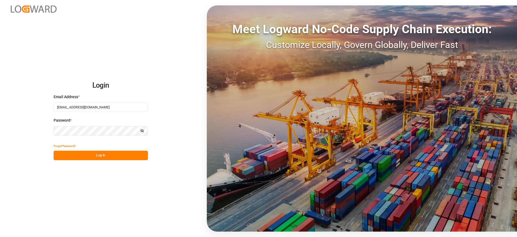
click at [108, 154] on button "Log In" at bounding box center [101, 155] width 94 height 9
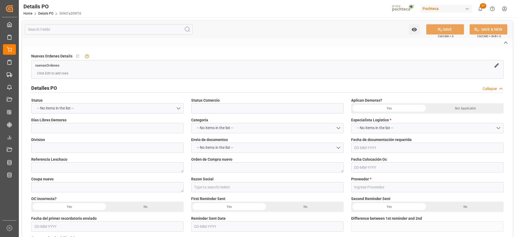
type input "En espera de Arribo/Atraque"
type input "QUIMICOS"
type textarea "5000308295"
type textarea "198413"
type input "Materias Primas"
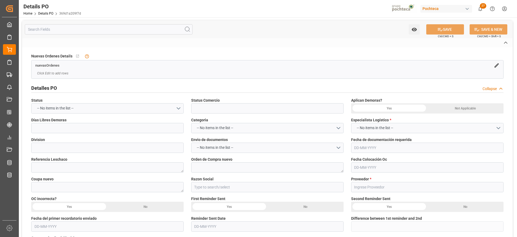
type input "ESSECO S.R.L."
type textarea "300956"
type textarea "OCTUBRE EN ESPERA DE ARRIBO"
type textarea "METAB SODIO FOOD ESSECO 25 KG SAC (22893"
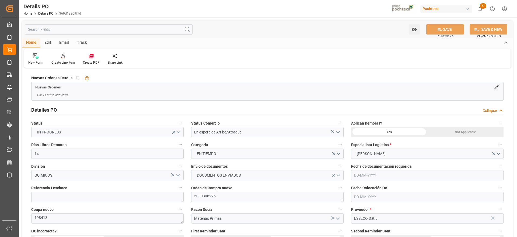
type input "14"
type input "[DATE]"
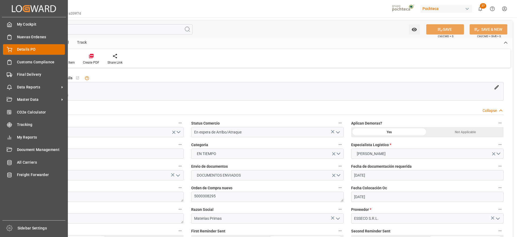
click at [23, 49] on span "Details PO" at bounding box center [41, 50] width 48 height 6
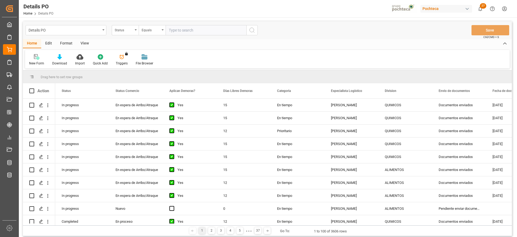
click at [124, 32] on div "Status" at bounding box center [124, 29] width 18 height 6
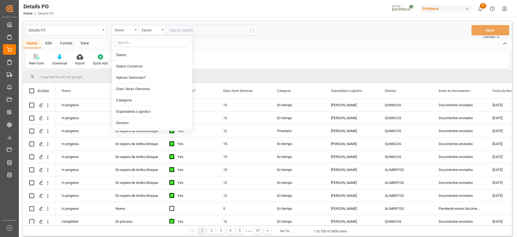
click at [126, 42] on input "text" at bounding box center [152, 42] width 76 height 9
type input "CONT"
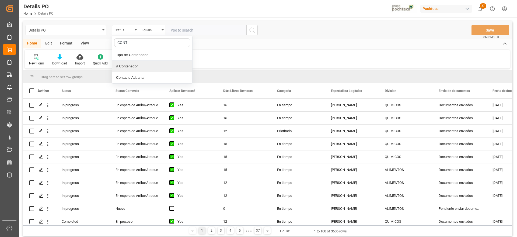
click at [147, 65] on div "# Contenedor" at bounding box center [152, 66] width 80 height 11
click at [174, 32] on input "text" at bounding box center [206, 30] width 81 height 10
paste input "FANU3246859"
type input "FANU3246859"
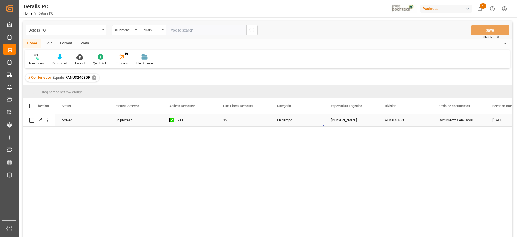
click at [302, 125] on div "En tiempo" at bounding box center [298, 120] width 54 height 13
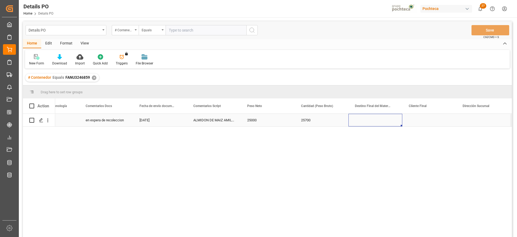
click at [373, 122] on div "Press SPACE to select this row." at bounding box center [376, 120] width 54 height 13
click at [381, 145] on div "San [PERSON_NAME] / CDMX" at bounding box center [379, 138] width 52 height 19
type input "San [PERSON_NAME] / CDMX"
click at [424, 123] on div "Press SPACE to select this row." at bounding box center [429, 120] width 54 height 13
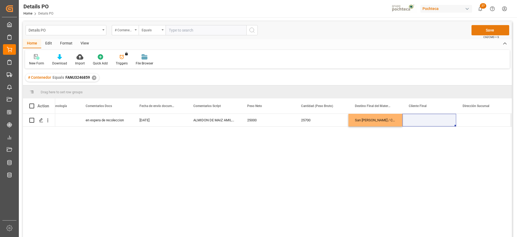
click at [480, 27] on button "Save" at bounding box center [491, 30] width 38 height 10
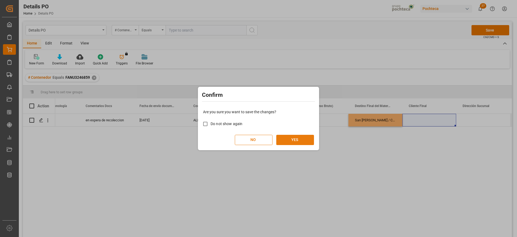
click at [286, 142] on button "YES" at bounding box center [295, 140] width 38 height 10
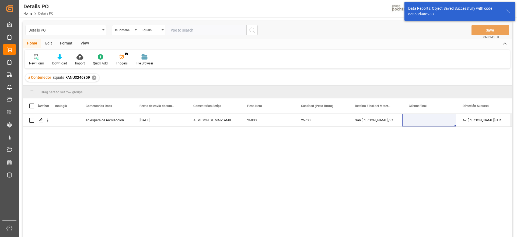
click at [93, 78] on div "✕" at bounding box center [94, 77] width 5 height 5
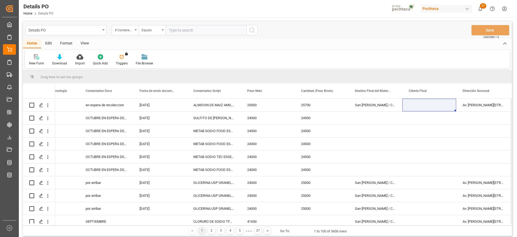
click at [174, 29] on input "text" at bounding box center [206, 30] width 81 height 10
paste input "HAMU4450320"
type input "HAMU4450320"
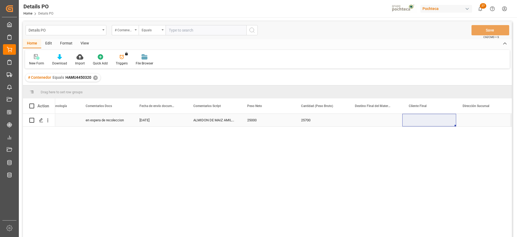
click at [373, 122] on div "Press SPACE to select this row." at bounding box center [376, 120] width 54 height 13
click at [373, 122] on input "Press SPACE to select this row." at bounding box center [375, 123] width 45 height 10
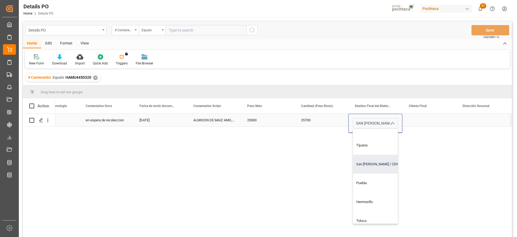
click at [373, 166] on div "San [PERSON_NAME] / CDMX" at bounding box center [385, 164] width 65 height 19
type input "San [PERSON_NAME] / CDMX"
click at [423, 119] on div "Press SPACE to select this row." at bounding box center [429, 120] width 54 height 13
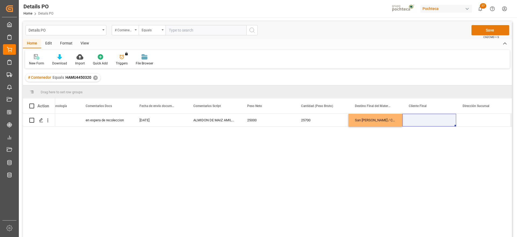
click at [490, 29] on button "Save" at bounding box center [491, 30] width 38 height 10
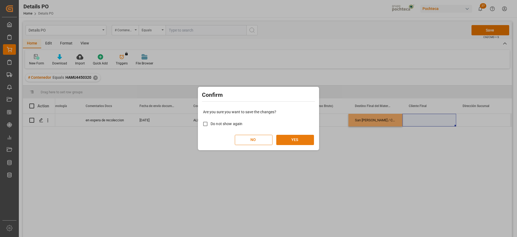
click at [299, 139] on button "YES" at bounding box center [295, 140] width 38 height 10
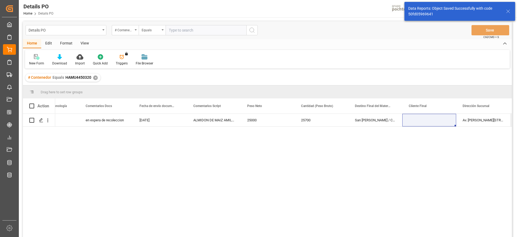
click at [96, 79] on div "✕" at bounding box center [95, 77] width 5 height 5
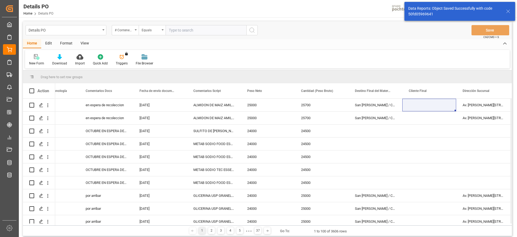
click at [184, 30] on input "text" at bounding box center [206, 30] width 81 height 10
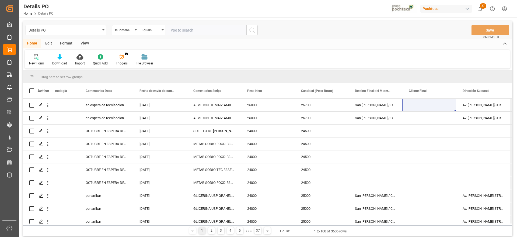
paste input "HAMU2117032"
type input "HAMU2117032"
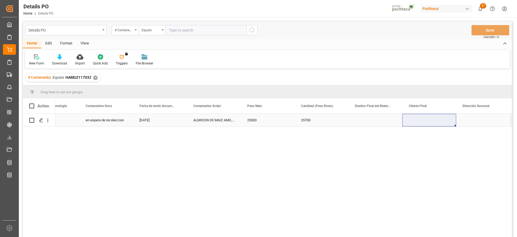
click at [377, 122] on div "Press SPACE to select this row." at bounding box center [376, 120] width 54 height 13
click at [377, 122] on input "Press SPACE to select this row." at bounding box center [375, 123] width 45 height 10
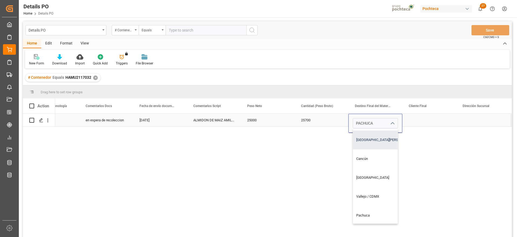
scroll to position [202, 0]
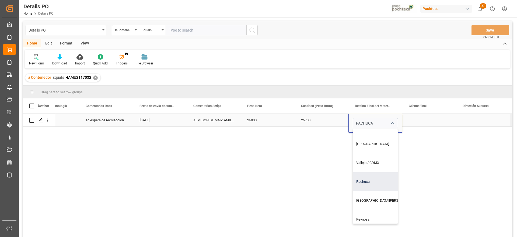
click at [372, 178] on div "Pachuca" at bounding box center [385, 181] width 65 height 19
type input "Pachuca"
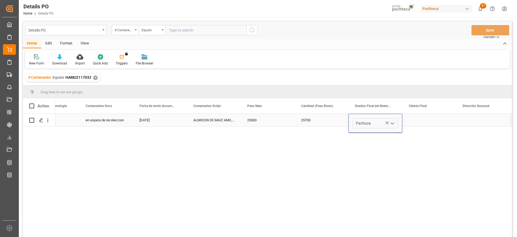
click at [418, 117] on div "Press SPACE to select this row." at bounding box center [429, 120] width 54 height 13
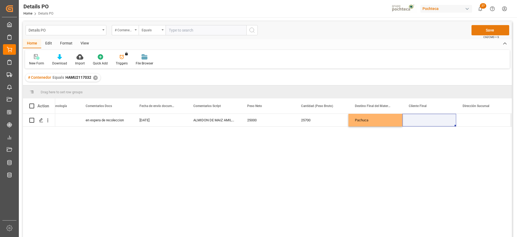
click at [487, 27] on button "Save" at bounding box center [491, 30] width 38 height 10
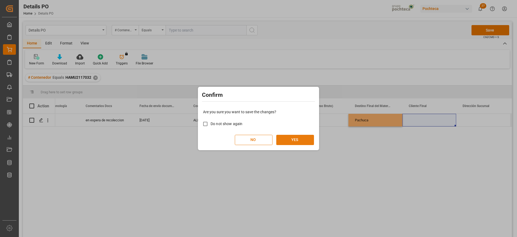
click at [288, 138] on button "YES" at bounding box center [295, 140] width 38 height 10
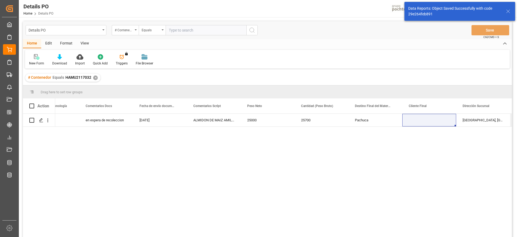
click at [95, 78] on div "✕" at bounding box center [95, 77] width 5 height 5
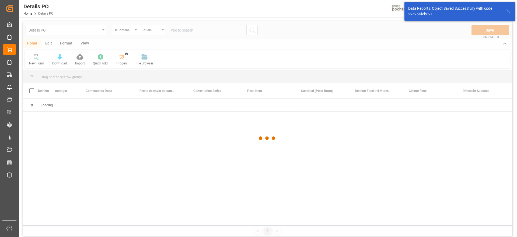
click at [185, 32] on div at bounding box center [267, 138] width 489 height 234
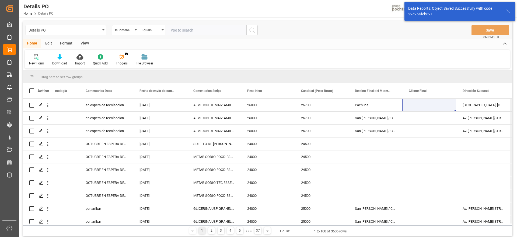
click at [186, 30] on input "text" at bounding box center [206, 30] width 81 height 10
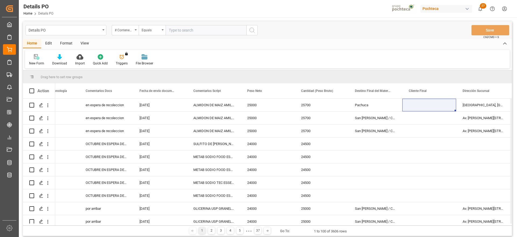
paste input "HAMU3846189"
type input "HAMU3846189"
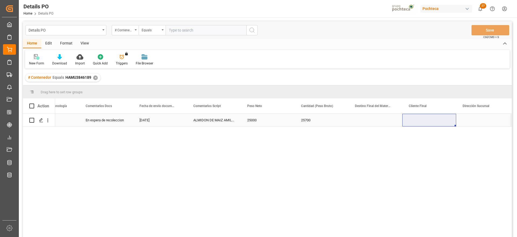
click at [372, 124] on div "Press SPACE to select this row." at bounding box center [376, 120] width 54 height 13
click at [372, 124] on input "Press SPACE to select this row." at bounding box center [375, 123] width 45 height 10
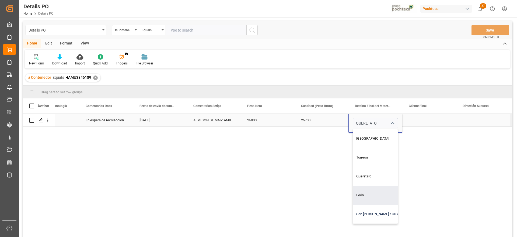
scroll to position [34, 0]
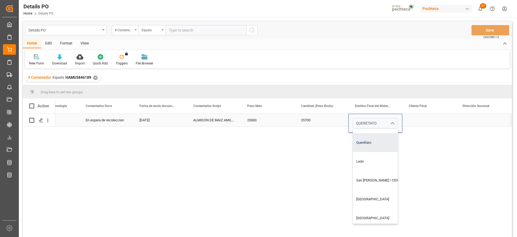
click at [372, 145] on div "Querétaro" at bounding box center [385, 142] width 65 height 19
type input "Querétaro"
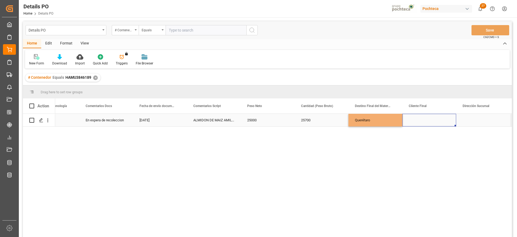
click at [426, 120] on div "Press SPACE to select this row." at bounding box center [429, 120] width 54 height 13
click at [492, 25] on button "Save" at bounding box center [491, 30] width 38 height 10
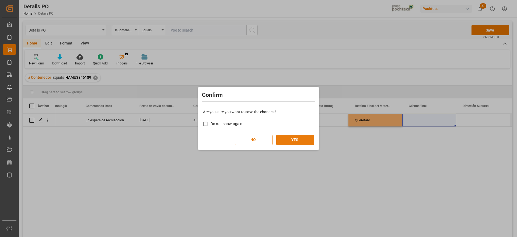
click at [297, 137] on button "YES" at bounding box center [295, 140] width 38 height 10
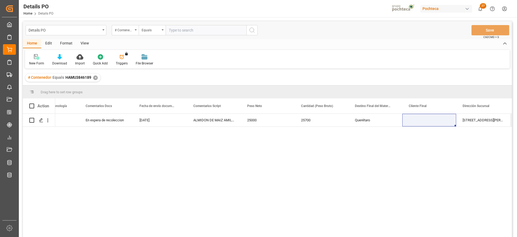
click at [94, 77] on div "✕" at bounding box center [95, 77] width 5 height 5
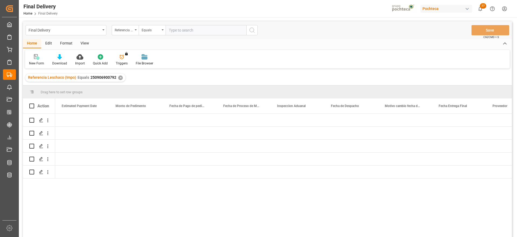
scroll to position [0, 1293]
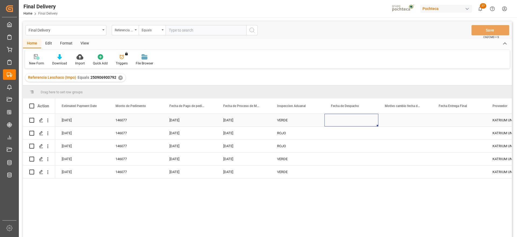
click at [349, 123] on div "Press SPACE to select this row." at bounding box center [352, 120] width 54 height 13
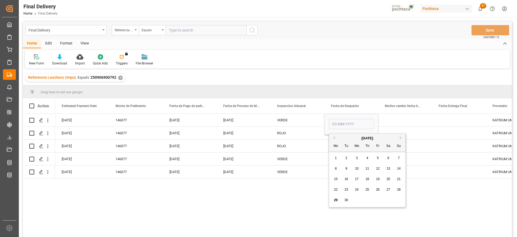
click at [378, 190] on span "26" at bounding box center [378, 190] width 4 height 4
type input "[DATE]"
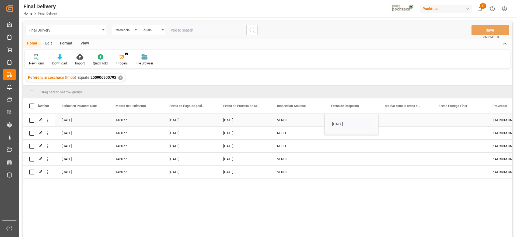
drag, startPoint x: 405, startPoint y: 120, endPoint x: 384, endPoint y: 121, distance: 21.1
click at [404, 120] on div "Press SPACE to select this row." at bounding box center [406, 120] width 54 height 13
click at [363, 121] on div "[DATE]" at bounding box center [352, 120] width 54 height 13
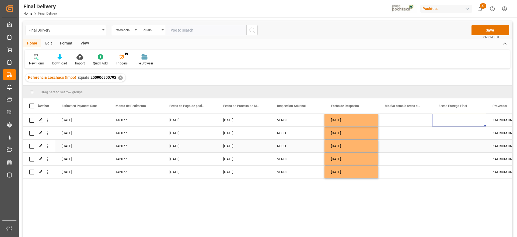
click at [176, 129] on div "[DATE]" at bounding box center [190, 133] width 54 height 13
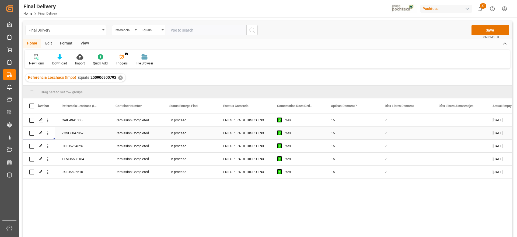
scroll to position [0, 0]
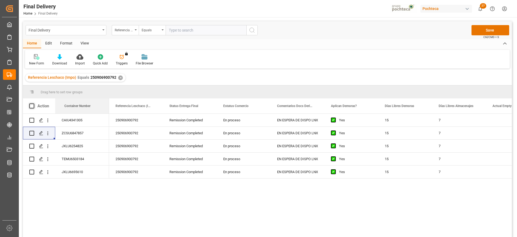
drag, startPoint x: 132, startPoint y: 105, endPoint x: 31, endPoint y: 105, distance: 100.8
click at [148, 122] on div "250906900792" at bounding box center [136, 120] width 54 height 13
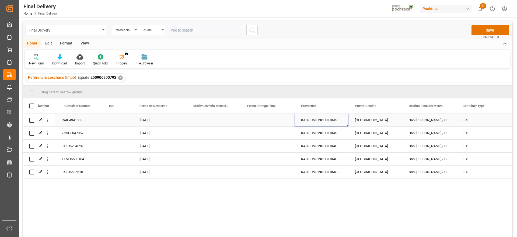
click at [231, 122] on div "Press SPACE to select this row." at bounding box center [214, 120] width 54 height 13
click at [263, 120] on div "Press SPACE to select this row." at bounding box center [268, 120] width 54 height 13
click at [265, 119] on div "Press SPACE to select this row." at bounding box center [268, 120] width 54 height 13
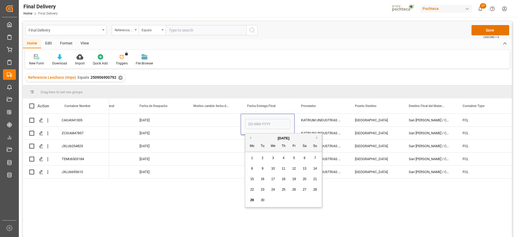
click at [252, 200] on span "29" at bounding box center [252, 200] width 4 height 4
type input "[DATE]"
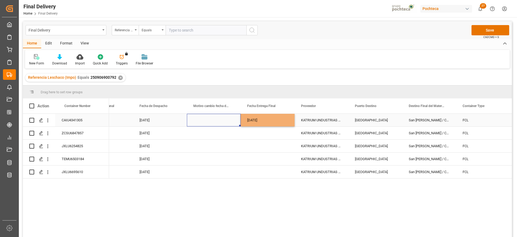
click at [218, 123] on div "Press SPACE to select this row." at bounding box center [214, 120] width 54 height 13
click at [261, 130] on div "Press SPACE to select this row." at bounding box center [268, 133] width 54 height 13
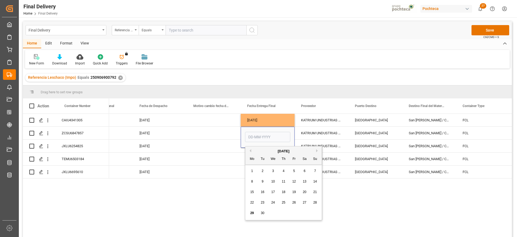
click at [302, 201] on div "27" at bounding box center [304, 202] width 7 height 6
type input "[DATE]"
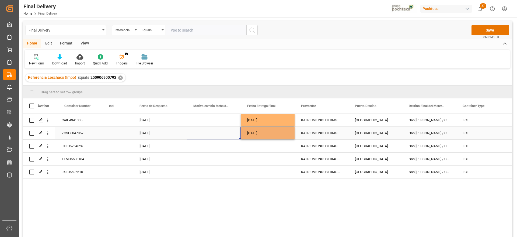
click at [209, 136] on div "Press SPACE to select this row." at bounding box center [214, 133] width 54 height 13
click at [260, 137] on div "[DATE]" at bounding box center [268, 133] width 54 height 13
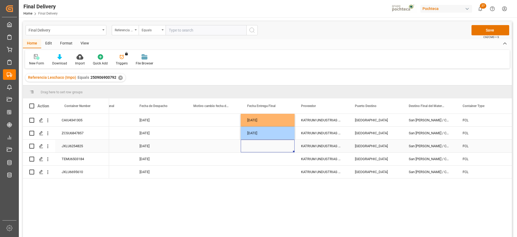
click at [258, 145] on div "Press SPACE to select this row." at bounding box center [268, 146] width 54 height 13
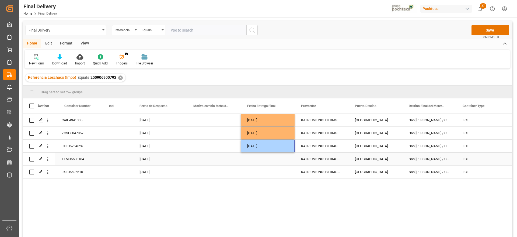
click at [258, 164] on div "Press SPACE to select this row." at bounding box center [268, 158] width 54 height 13
click at [254, 120] on div "[DATE]" at bounding box center [268, 120] width 54 height 13
click at [262, 164] on div "Press SPACE to select this row." at bounding box center [268, 158] width 54 height 13
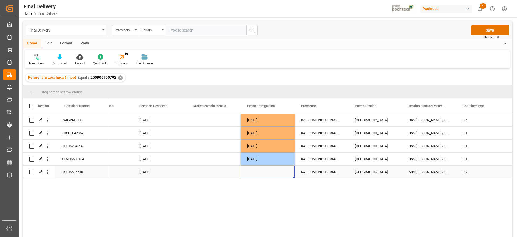
click at [256, 174] on div "Press SPACE to select this row." at bounding box center [268, 171] width 54 height 13
click at [258, 145] on div "[DATE]" at bounding box center [268, 146] width 54 height 13
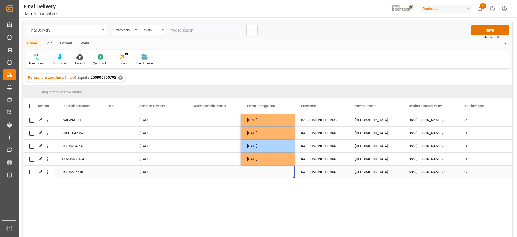
click at [263, 172] on div "Press SPACE to select this row." at bounding box center [268, 171] width 54 height 13
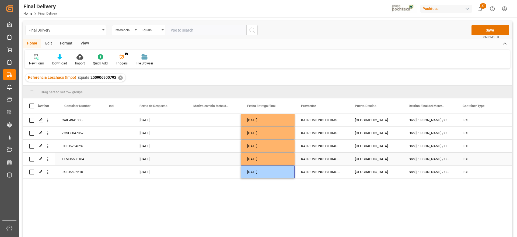
click at [351, 161] on div "[GEOGRAPHIC_DATA]" at bounding box center [376, 158] width 54 height 13
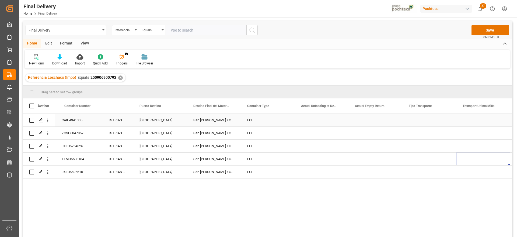
click at [435, 122] on div "Press SPACE to select this row." at bounding box center [429, 120] width 54 height 13
click at [443, 122] on button "Select" at bounding box center [429, 123] width 45 height 10
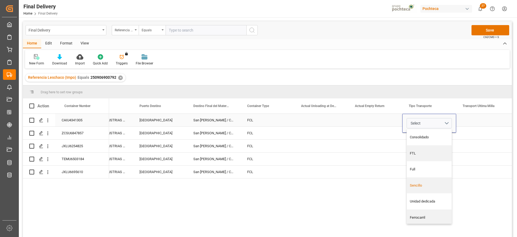
click at [430, 189] on div "Sencillo" at bounding box center [429, 185] width 45 height 16
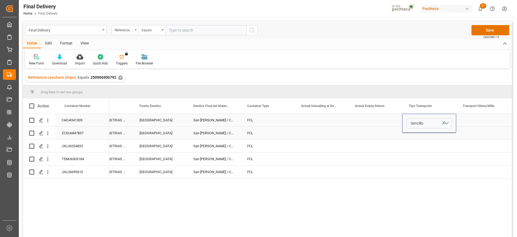
click at [475, 122] on div "Press SPACE to select this row." at bounding box center [483, 120] width 54 height 13
click at [499, 122] on button "Select" at bounding box center [483, 123] width 45 height 10
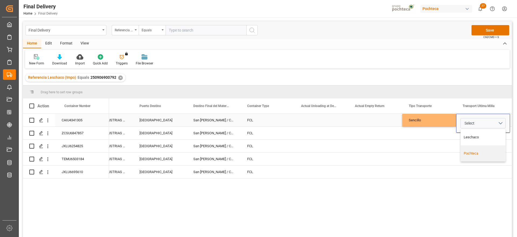
drag, startPoint x: 481, startPoint y: 152, endPoint x: 481, endPoint y: 138, distance: 14.3
click at [481, 152] on div "Pochteca" at bounding box center [483, 153] width 39 height 5
click at [438, 124] on div "Sencillo" at bounding box center [429, 120] width 54 height 13
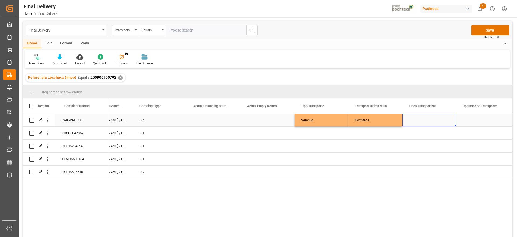
click at [438, 124] on div "Press SPACE to select this row." at bounding box center [429, 120] width 54 height 13
click at [437, 124] on div "Press SPACE to select this row." at bounding box center [429, 120] width 54 height 13
click at [432, 127] on div "Press SPACE to select this row." at bounding box center [429, 133] width 54 height 13
click at [431, 123] on div "Press SPACE to select this row." at bounding box center [429, 120] width 54 height 13
click at [428, 122] on div "Press SPACE to select this row." at bounding box center [429, 120] width 54 height 13
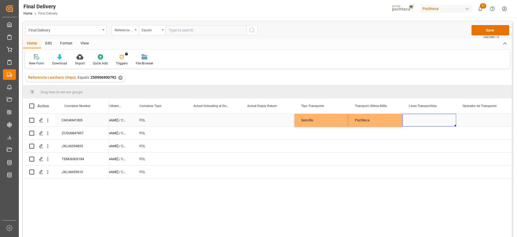
click at [428, 122] on div "Press SPACE to select this row." at bounding box center [429, 120] width 54 height 13
click at [428, 122] on input "Press SPACE to select this row." at bounding box center [429, 123] width 45 height 10
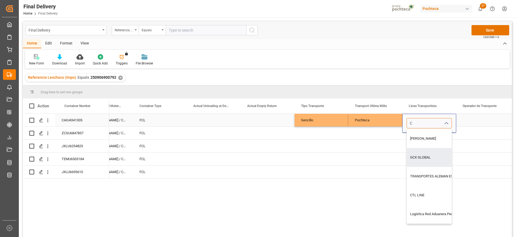
type input "GCX GLOBAL"
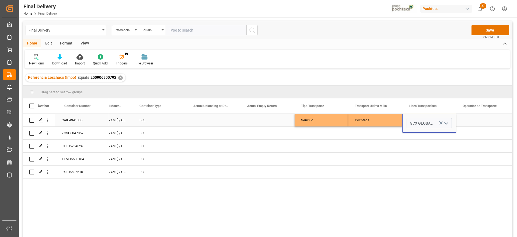
click at [335, 121] on div "Sencillo" at bounding box center [322, 120] width 54 height 13
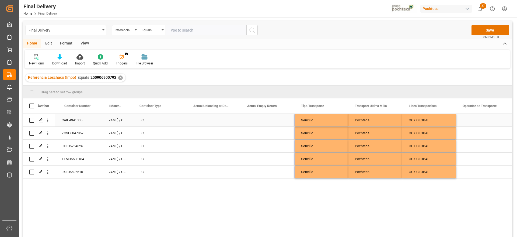
click at [492, 125] on div "Press SPACE to select this row." at bounding box center [483, 120] width 54 height 13
click at [491, 124] on div "Press SPACE to select this row." at bounding box center [483, 120] width 54 height 13
click at [483, 123] on input "Press SPACE to select this row." at bounding box center [483, 123] width 45 height 10
type input "SIN INFORMACION"
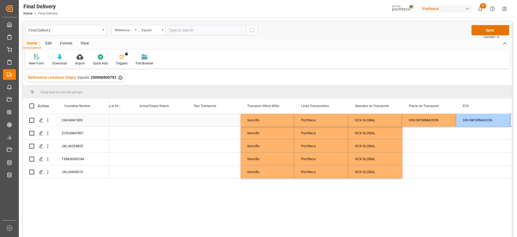
scroll to position [0, 1916]
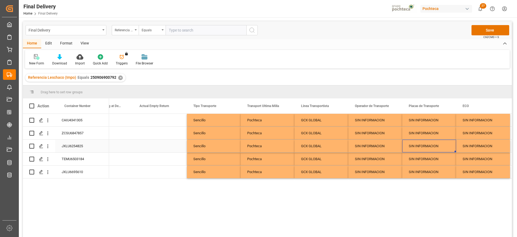
click at [443, 140] on div "SIN INFORMACION" at bounding box center [429, 146] width 54 height 13
click at [496, 33] on button "Save" at bounding box center [491, 30] width 38 height 10
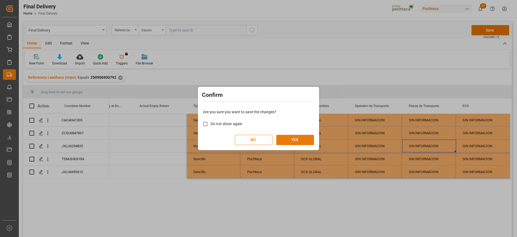
click at [290, 137] on button "YES" at bounding box center [295, 140] width 38 height 10
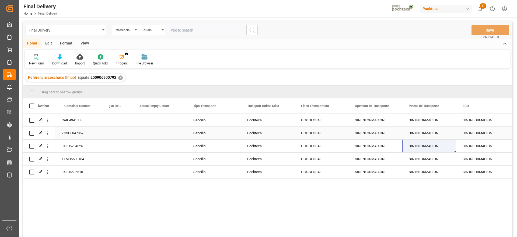
click at [454, 127] on div "SIN INFORMACION" at bounding box center [429, 133] width 54 height 13
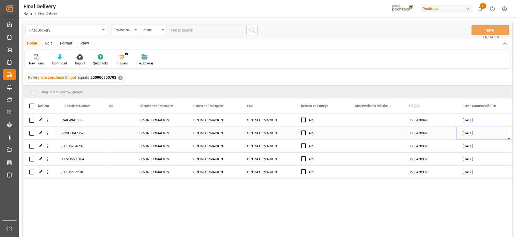
scroll to position [0, 2185]
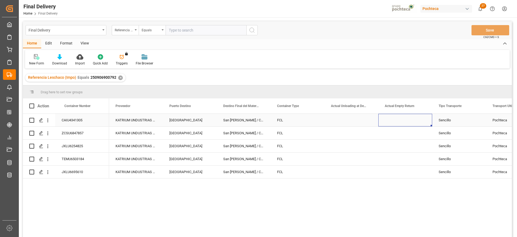
click at [411, 122] on div "Press SPACE to select this row." at bounding box center [406, 120] width 54 height 13
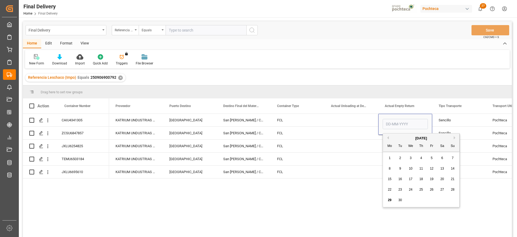
click at [401, 200] on span "30" at bounding box center [400, 200] width 4 height 4
type input "[DATE]"
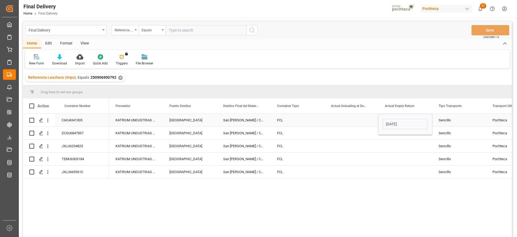
drag, startPoint x: 458, startPoint y: 119, endPoint x: 429, endPoint y: 123, distance: 28.9
click at [455, 119] on div "Sencillo" at bounding box center [459, 120] width 54 height 13
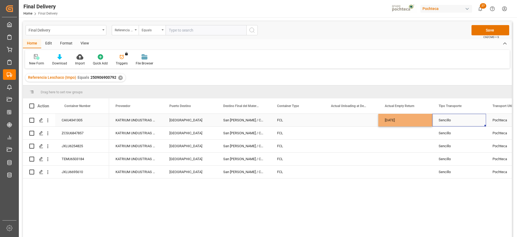
click at [403, 120] on div "[DATE]" at bounding box center [406, 120] width 54 height 13
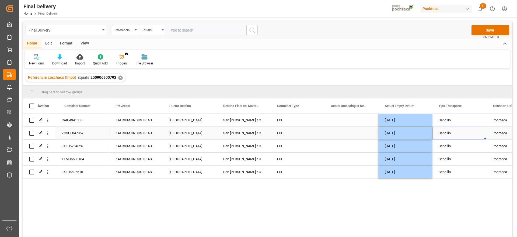
click at [453, 137] on div "Sencillo" at bounding box center [459, 133] width 54 height 13
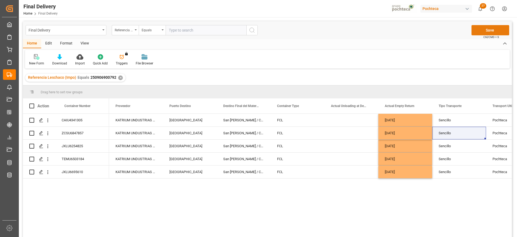
click at [491, 26] on button "Save" at bounding box center [491, 30] width 38 height 10
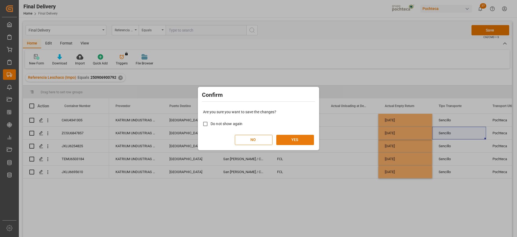
click at [300, 137] on button "YES" at bounding box center [295, 140] width 38 height 10
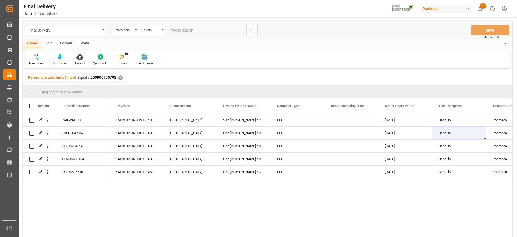
click at [120, 76] on div "✕" at bounding box center [120, 77] width 5 height 5
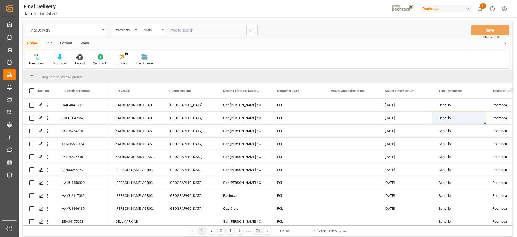
click at [195, 32] on input "text" at bounding box center [206, 30] width 81 height 10
paste input "251006900235"
type input "251006900235"
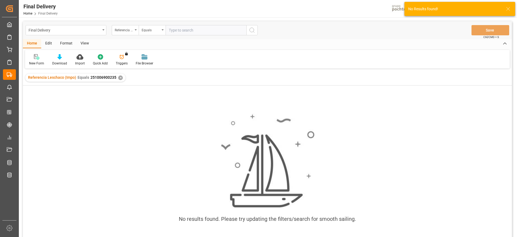
click at [120, 76] on div "✕" at bounding box center [120, 77] width 5 height 5
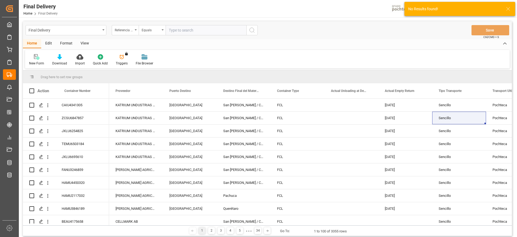
click at [183, 31] on input "text" at bounding box center [206, 30] width 81 height 10
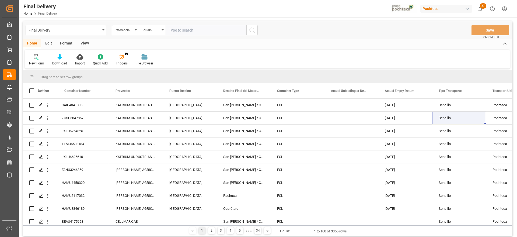
paste input "251006900235"
type input "251006900235"
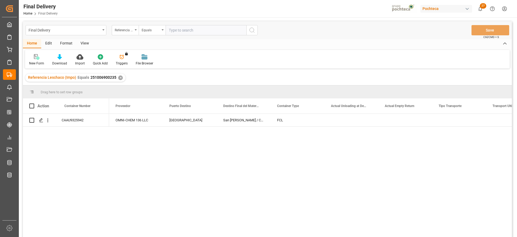
click at [284, 128] on div "OMNI-CHEM 136 LLC Veracruz San Juan / CDMX FCL" at bounding box center [310, 177] width 403 height 127
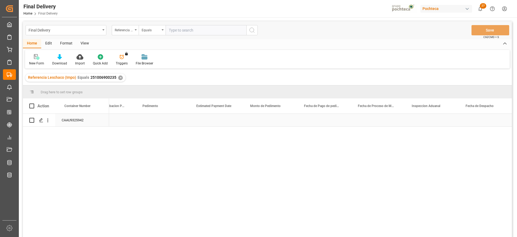
click at [214, 122] on div "Press SPACE to select this row." at bounding box center [217, 120] width 54 height 13
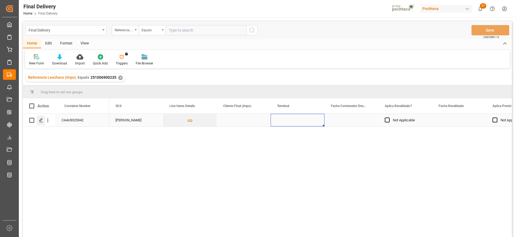
click at [38, 117] on div "Press SPACE to select this row." at bounding box center [41, 120] width 8 height 10
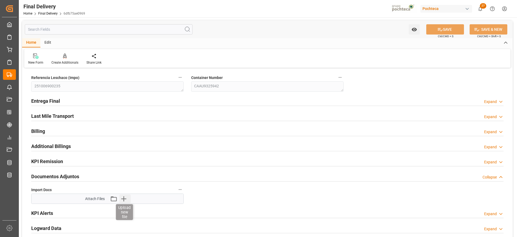
click at [122, 199] on icon "button" at bounding box center [123, 198] width 9 height 9
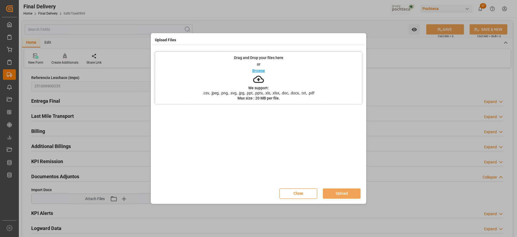
click at [308, 195] on button "Close" at bounding box center [299, 193] width 38 height 10
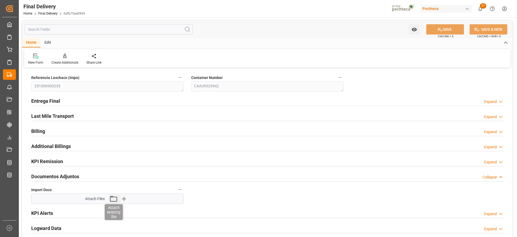
click at [114, 201] on icon "button" at bounding box center [113, 199] width 7 height 6
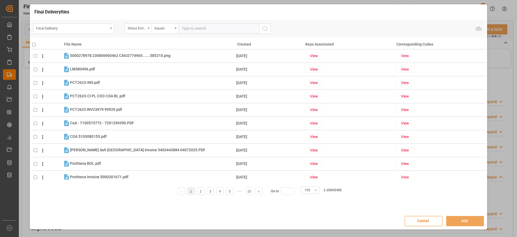
click at [81, 28] on div "Final Delivery" at bounding box center [72, 28] width 72 height 7
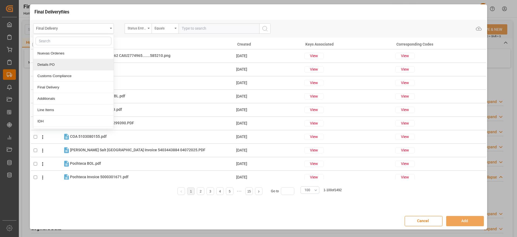
click at [73, 67] on div "Details PO" at bounding box center [73, 64] width 80 height 11
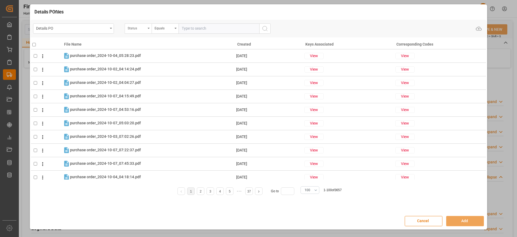
click at [137, 29] on div "Status" at bounding box center [137, 28] width 18 height 6
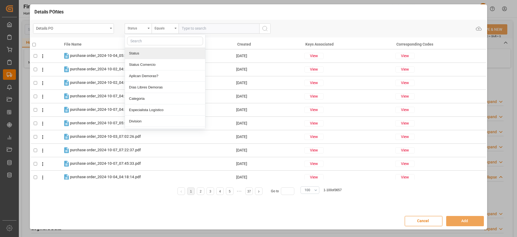
click at [147, 40] on input "text" at bounding box center [165, 41] width 76 height 9
type input "d"
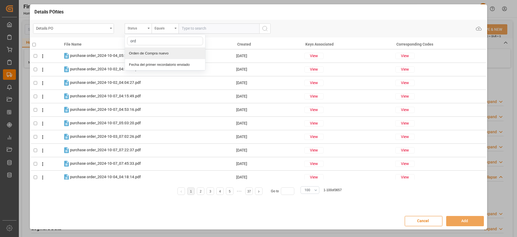
type input "orde"
click at [160, 51] on div "Orden de Compra nuevo" at bounding box center [165, 53] width 80 height 11
click at [200, 28] on input "text" at bounding box center [219, 28] width 81 height 10
click at [199, 27] on input "text" at bounding box center [219, 28] width 81 height 10
paste input "5000306244"
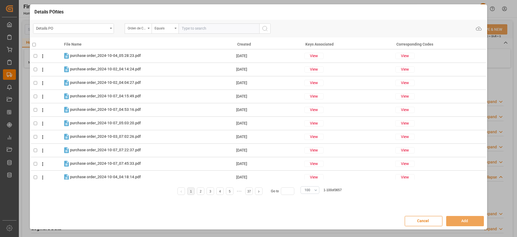
type input "5000306244"
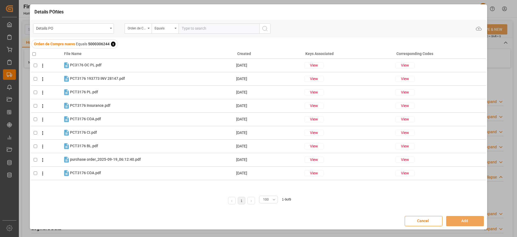
click at [34, 53] on input "checkbox" at bounding box center [34, 54] width 4 height 4
checkbox input "true"
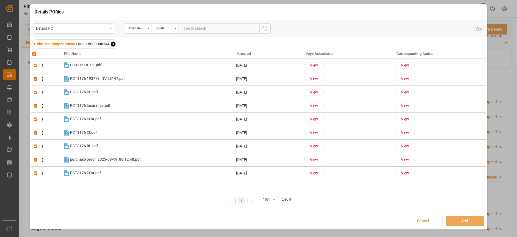
checkbox input "true"
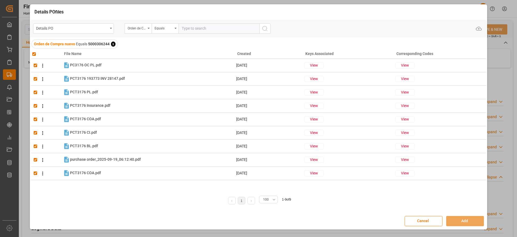
checkbox input "true"
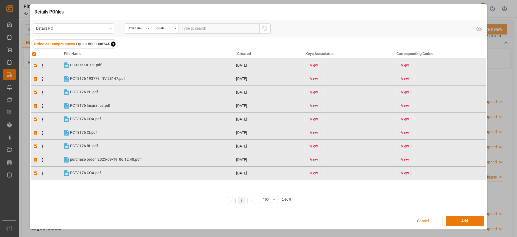
click at [463, 222] on button "Add" at bounding box center [465, 221] width 38 height 10
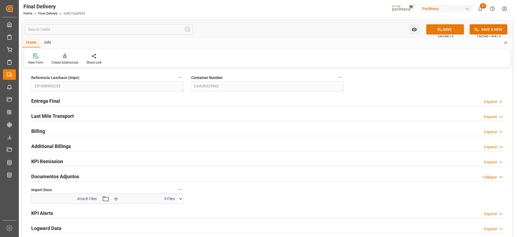
click at [451, 27] on button "SAVE" at bounding box center [445, 29] width 38 height 10
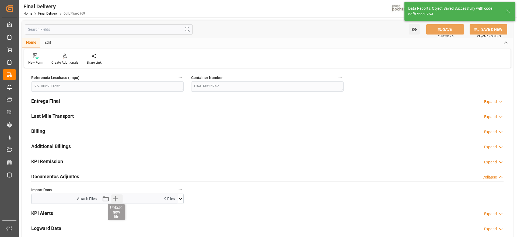
click at [114, 199] on icon "button" at bounding box center [115, 198] width 9 height 9
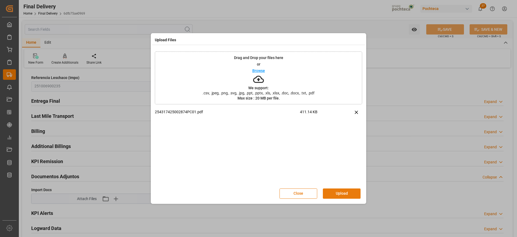
click at [337, 190] on button "Upload" at bounding box center [342, 193] width 38 height 10
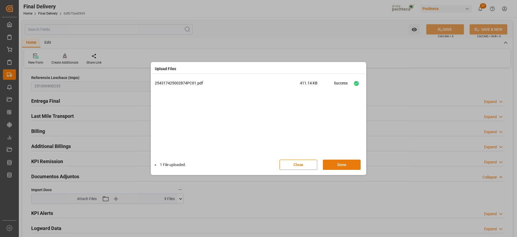
click at [340, 161] on button "Done" at bounding box center [342, 164] width 38 height 10
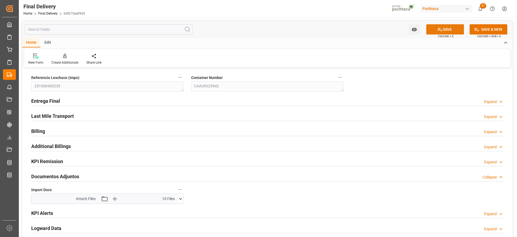
click at [455, 30] on button "SAVE" at bounding box center [445, 29] width 38 height 10
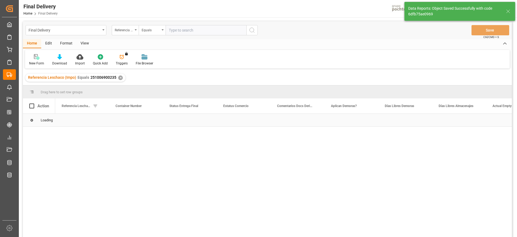
click at [170, 122] on div "Loading" at bounding box center [267, 120] width 489 height 13
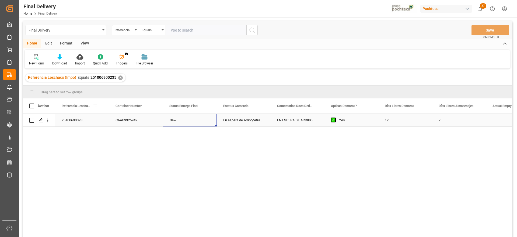
click at [170, 122] on div "New" at bounding box center [190, 120] width 54 height 13
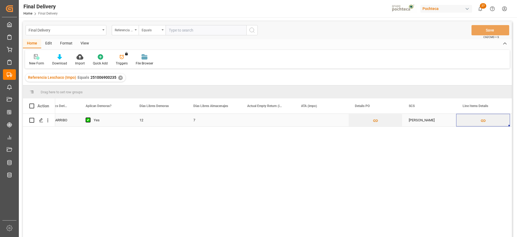
scroll to position [0, 245]
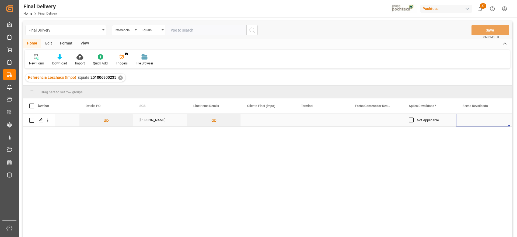
click at [312, 121] on div "Press SPACE to select this row." at bounding box center [322, 120] width 54 height 13
click at [314, 144] on div "ICAVE" at bounding box center [321, 138] width 45 height 19
type input "ICAVE"
click at [373, 120] on div "Press SPACE to select this row." at bounding box center [376, 120] width 54 height 13
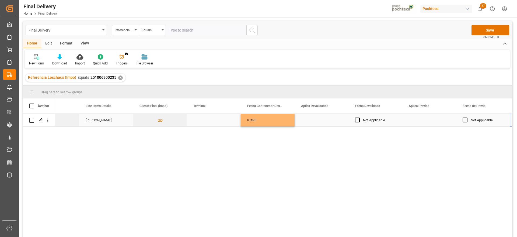
scroll to position [0, 676]
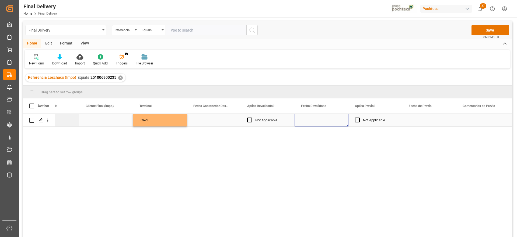
click at [324, 122] on div "Press SPACE to select this row." at bounding box center [322, 120] width 54 height 13
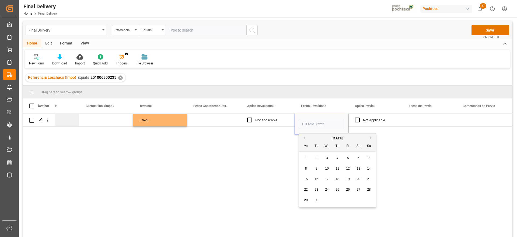
click at [346, 189] on div "26" at bounding box center [348, 189] width 7 height 6
type input "[DATE]"
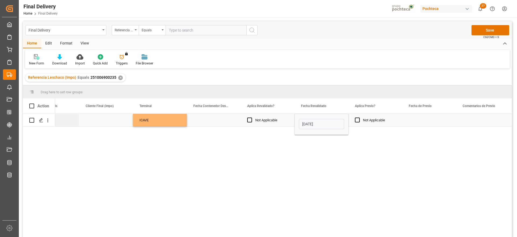
click at [425, 116] on div "Press SPACE to select this row." at bounding box center [429, 120] width 54 height 13
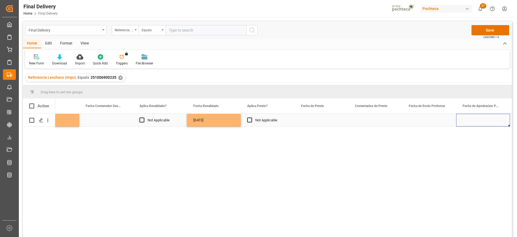
scroll to position [0, 838]
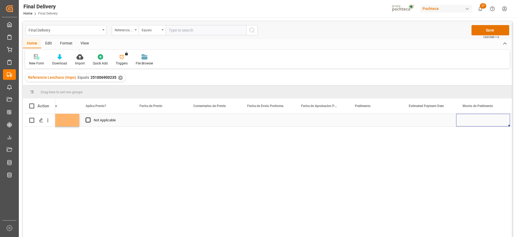
click at [266, 122] on div "Press SPACE to select this row." at bounding box center [268, 120] width 54 height 13
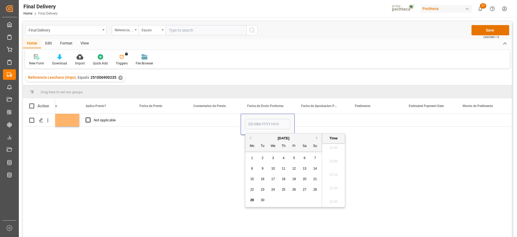
click at [283, 187] on div "25" at bounding box center [283, 189] width 7 height 6
type input "25-09-2025 00:00"
click at [320, 120] on div "Press SPACE to select this row." at bounding box center [322, 120] width 54 height 13
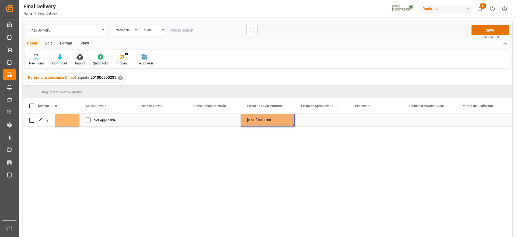
click at [268, 120] on div "[DATE] 00:00:00" at bounding box center [268, 120] width 54 height 13
click at [327, 124] on div "Press SPACE to select this row." at bounding box center [322, 120] width 54 height 13
click at [383, 124] on div "Press SPACE to select this row." at bounding box center [376, 120] width 54 height 13
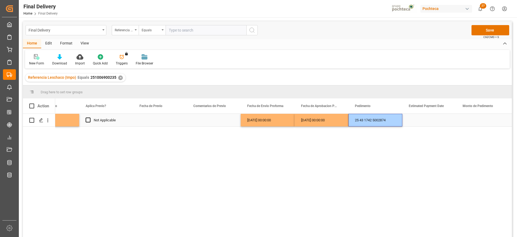
click at [421, 121] on div "Press SPACE to select this row." at bounding box center [429, 120] width 54 height 13
click at [410, 118] on div "Press SPACE to select this row." at bounding box center [429, 120] width 54 height 13
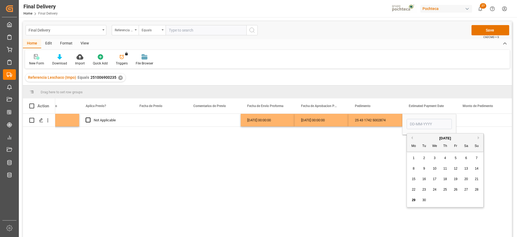
drag, startPoint x: 408, startPoint y: 201, endPoint x: 412, endPoint y: 201, distance: 4.3
click at [409, 201] on div "September 2025 Mo Tu We Th Fr Sa Su 1 2 3 4 5 6 7 8 9 10 11 12 13 14 15 16 17 1…" at bounding box center [445, 170] width 77 height 74
click at [413, 201] on span "29" at bounding box center [414, 200] width 4 height 4
type input "[DATE]"
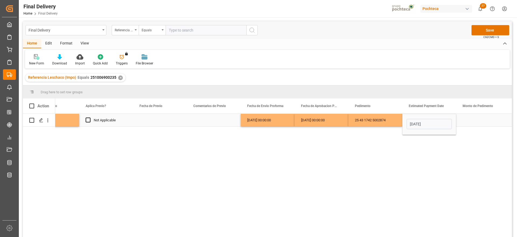
click at [475, 116] on div "Press SPACE to select this row." at bounding box center [483, 120] width 54 height 13
click at [476, 121] on div "Press SPACE to select this row." at bounding box center [483, 120] width 54 height 13
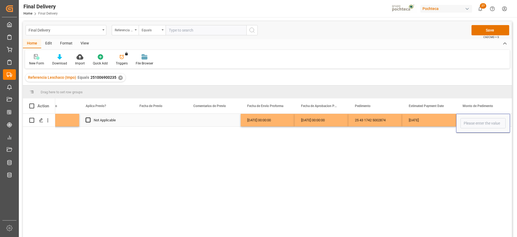
click at [476, 121] on input "Press SPACE to select this row." at bounding box center [483, 123] width 45 height 10
type input "220746"
click at [440, 121] on div "[DATE]" at bounding box center [429, 120] width 54 height 13
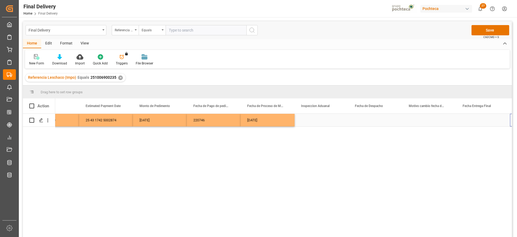
scroll to position [0, 1269]
click at [482, 121] on div "Press SPACE to select this row." at bounding box center [483, 120] width 54 height 13
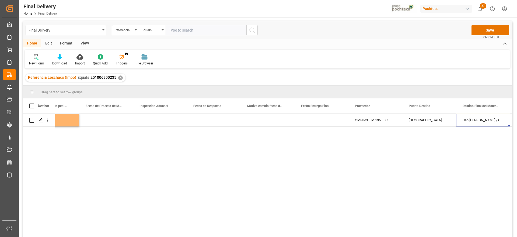
scroll to position [0, 1485]
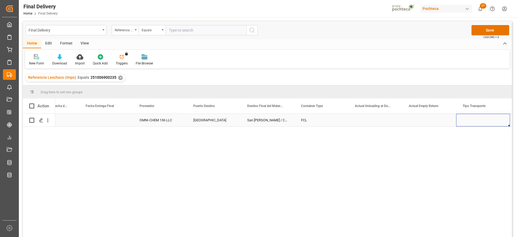
click at [492, 120] on div "Press SPACE to select this row." at bounding box center [483, 120] width 54 height 13
click at [501, 122] on button "Select" at bounding box center [483, 123] width 45 height 10
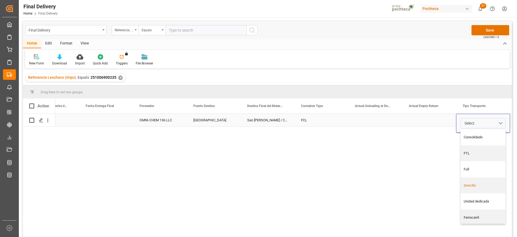
click at [483, 189] on div "Sencillo" at bounding box center [483, 185] width 45 height 16
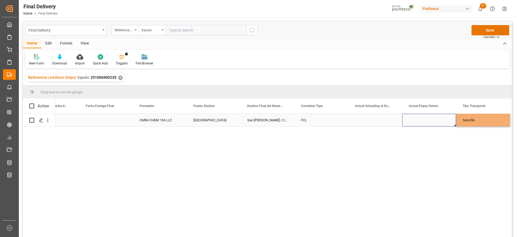
click at [443, 119] on div "Press SPACE to select this row." at bounding box center [429, 120] width 54 height 13
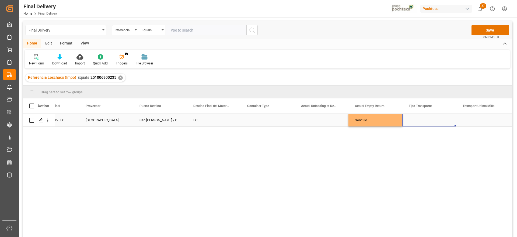
scroll to position [0, 1754]
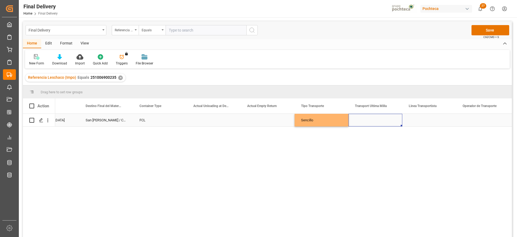
click at [387, 118] on div "Press SPACE to select this row." at bounding box center [376, 120] width 54 height 13
click at [394, 120] on button "Select" at bounding box center [375, 123] width 45 height 10
click at [377, 155] on div "Pochteca" at bounding box center [375, 153] width 39 height 5
click at [396, 123] on button "Pochteca" at bounding box center [375, 123] width 45 height 10
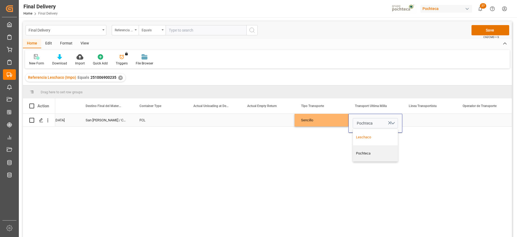
click at [385, 138] on div "Leschaco" at bounding box center [375, 136] width 39 height 5
click at [424, 120] on div "Press SPACE to select this row." at bounding box center [429, 120] width 54 height 13
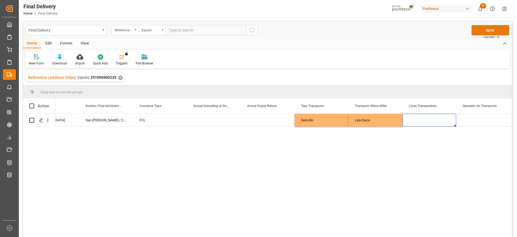
click at [496, 30] on button "Save" at bounding box center [491, 30] width 38 height 10
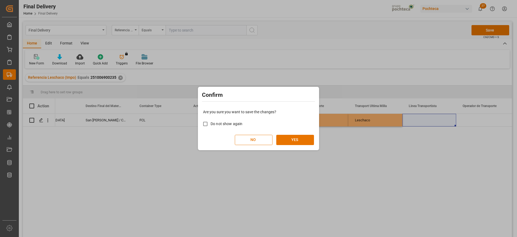
drag, startPoint x: 311, startPoint y: 139, endPoint x: 281, endPoint y: 182, distance: 52.0
click at [311, 139] on button "YES" at bounding box center [295, 140] width 38 height 10
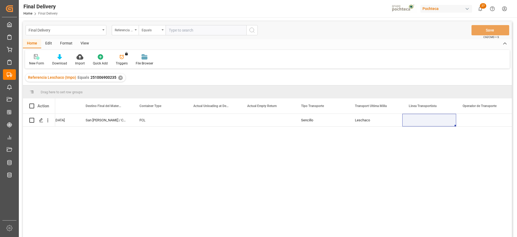
click at [118, 78] on div "✕" at bounding box center [120, 77] width 5 height 5
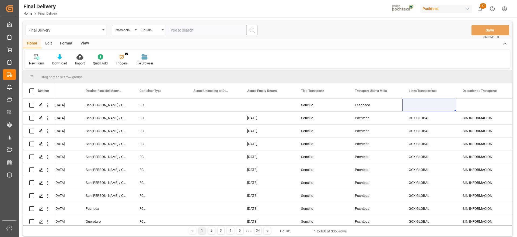
click at [185, 27] on input "text" at bounding box center [206, 30] width 81 height 10
paste input "251006900390"
type input "251006900390"
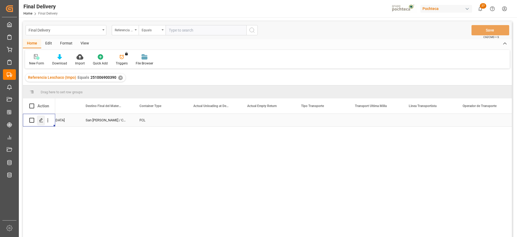
click at [41, 119] on polygon "Press SPACE to select this row." at bounding box center [41, 120] width 3 height 3
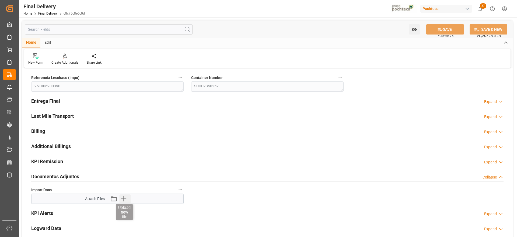
click at [122, 198] on icon "button" at bounding box center [123, 198] width 5 height 5
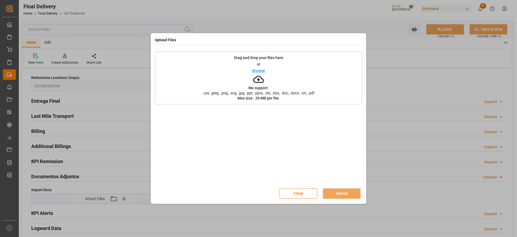
drag, startPoint x: 301, startPoint y: 197, endPoint x: 136, endPoint y: 197, distance: 166.0
click at [301, 196] on button "Close" at bounding box center [299, 193] width 38 height 10
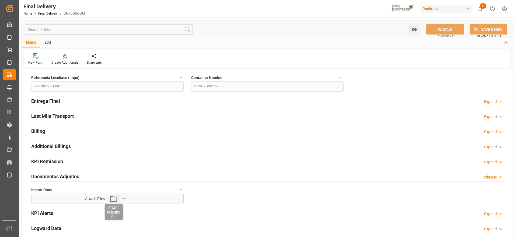
click at [114, 198] on icon "button" at bounding box center [113, 198] width 9 height 9
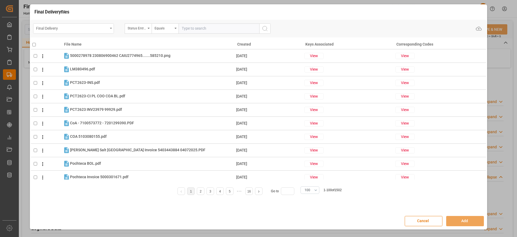
click at [89, 30] on div "Final Delivery" at bounding box center [72, 28] width 72 height 7
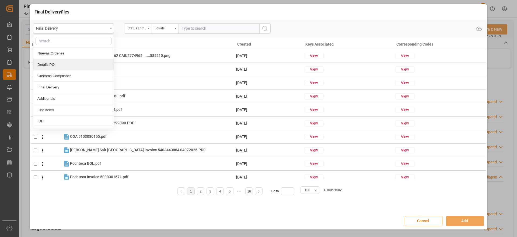
click at [78, 64] on div "Details PO" at bounding box center [73, 64] width 80 height 11
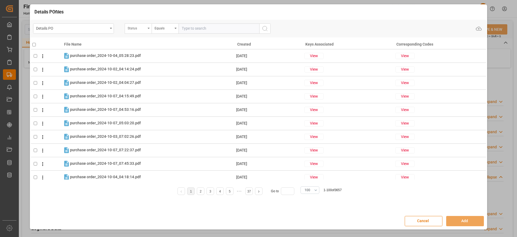
click at [138, 29] on div "Status" at bounding box center [137, 28] width 18 height 6
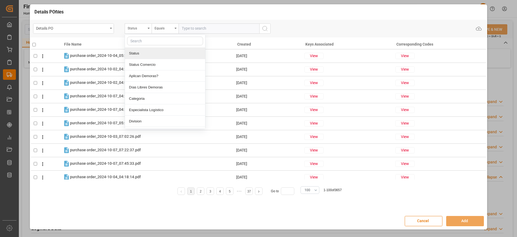
click at [145, 40] on input "text" at bounding box center [165, 41] width 76 height 9
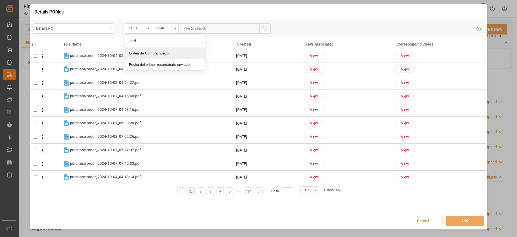
type input "orde"
click at [154, 55] on div "Orden de Compra nuevo" at bounding box center [165, 53] width 80 height 11
click at [199, 31] on input "text" at bounding box center [219, 28] width 81 height 10
paste input "5000306127"
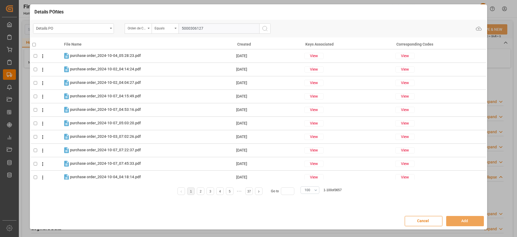
type input "5000306127"
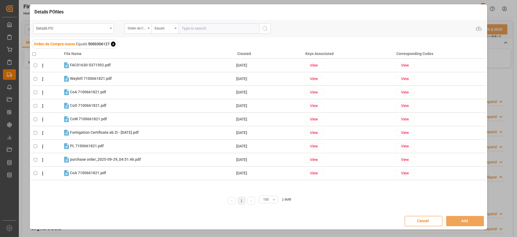
click at [33, 53] on input "checkbox" at bounding box center [34, 54] width 4 height 4
checkbox input "true"
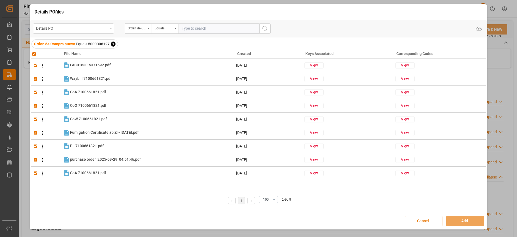
checkbox input "true"
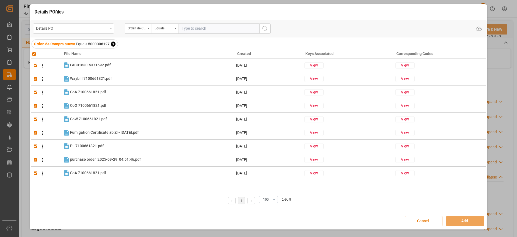
checkbox input "true"
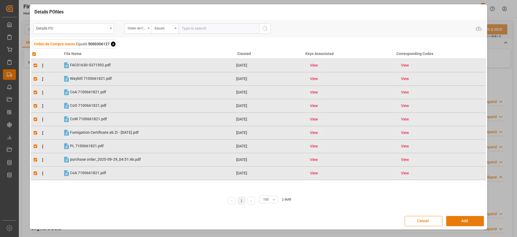
click at [467, 222] on button "Add" at bounding box center [465, 221] width 38 height 10
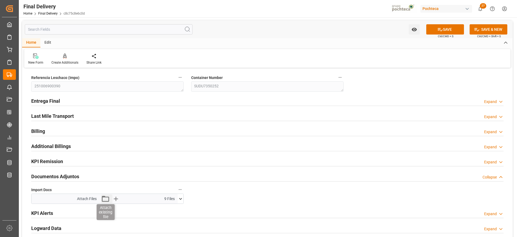
click at [102, 200] on icon "button" at bounding box center [105, 198] width 9 height 9
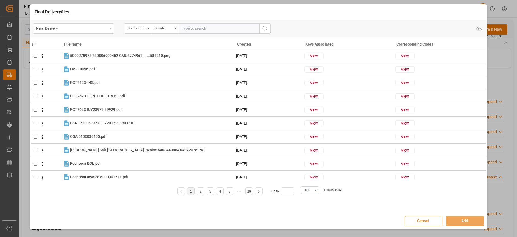
click at [422, 218] on button "Cancel" at bounding box center [424, 221] width 38 height 10
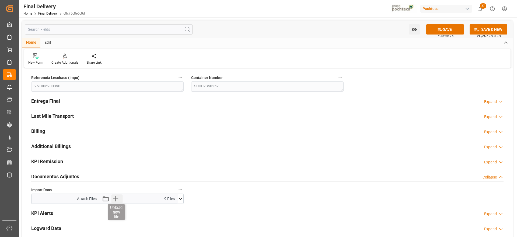
click at [115, 197] on icon "button" at bounding box center [115, 198] width 5 height 5
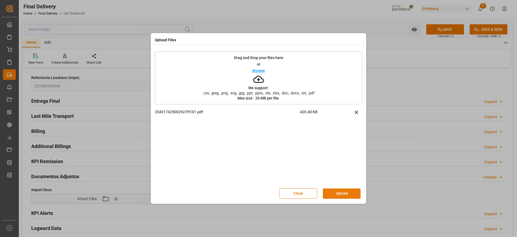
click at [340, 192] on button "Upload" at bounding box center [342, 193] width 38 height 10
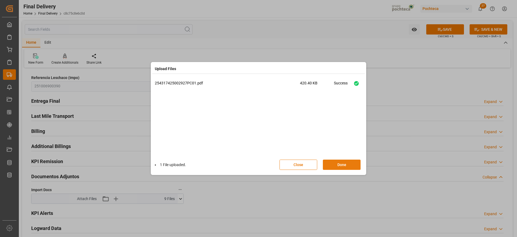
click at [349, 167] on button "Done" at bounding box center [342, 164] width 38 height 10
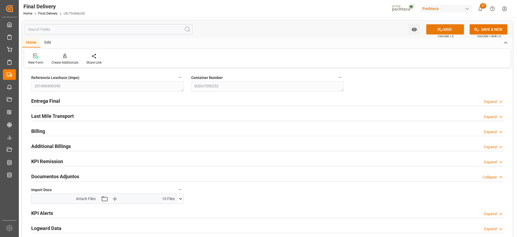
click at [446, 30] on button "SAVE" at bounding box center [445, 29] width 38 height 10
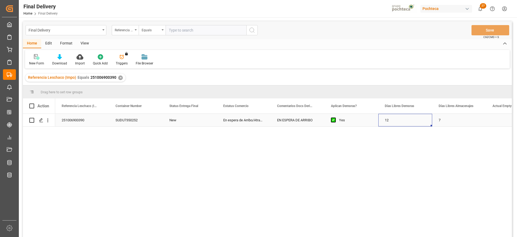
click at [390, 125] on div "12" at bounding box center [406, 120] width 54 height 13
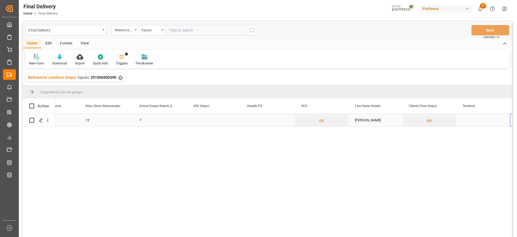
scroll to position [0, 353]
click at [479, 117] on div "Press SPACE to select this row." at bounding box center [483, 120] width 54 height 13
click at [479, 117] on div "Press SPACE to select this row." at bounding box center [483, 123] width 54 height 19
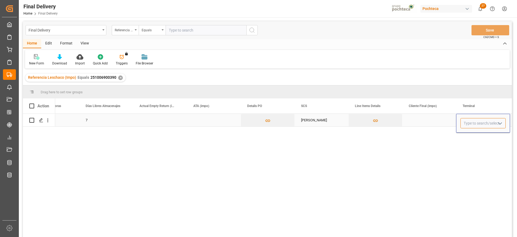
click at [470, 121] on input "Press SPACE to select this row." at bounding box center [483, 123] width 45 height 10
type input "ICAVE"
click at [422, 121] on div "Press SPACE to select this row." at bounding box center [429, 120] width 54 height 13
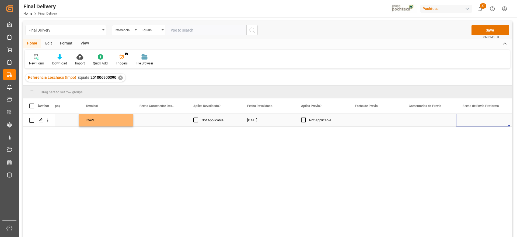
scroll to position [0, 784]
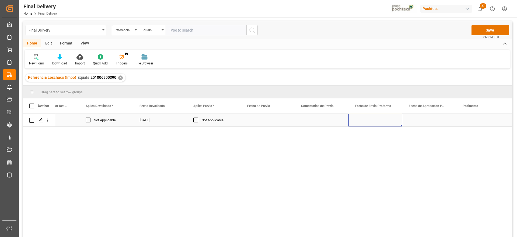
click at [381, 117] on div "Press SPACE to select this row." at bounding box center [376, 120] width 54 height 13
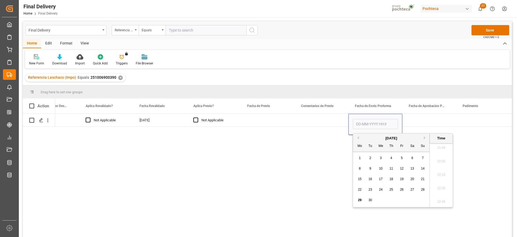
click at [400, 189] on span "26" at bounding box center [402, 190] width 4 height 4
type input "26-09-2025 00:00"
click at [423, 120] on div "Press SPACE to select this row." at bounding box center [429, 120] width 54 height 13
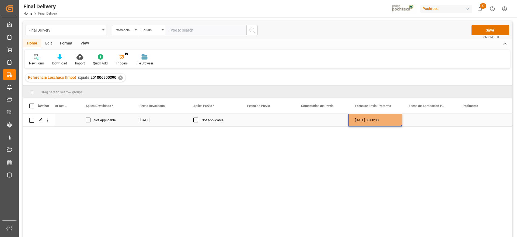
click at [393, 119] on div "[DATE] 00:00:00" at bounding box center [376, 120] width 54 height 13
click at [429, 116] on div "Press SPACE to select this row." at bounding box center [429, 120] width 54 height 13
click at [468, 117] on div "Press SPACE to select this row." at bounding box center [483, 120] width 54 height 13
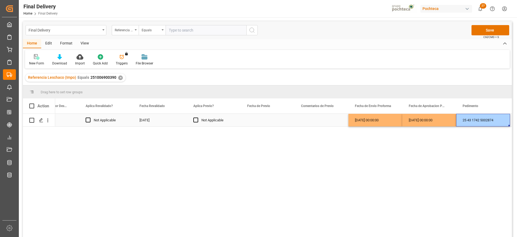
click at [482, 118] on div "25 43 1742 5002874" at bounding box center [483, 120] width 54 height 13
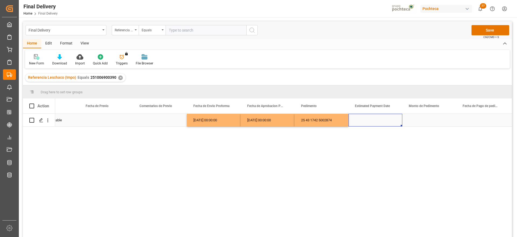
click at [376, 121] on div "Press SPACE to select this row." at bounding box center [376, 120] width 54 height 13
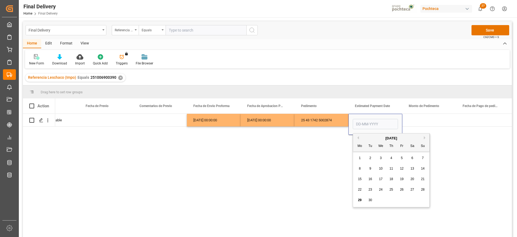
click at [359, 201] on span "29" at bounding box center [360, 200] width 4 height 4
type input "[DATE]"
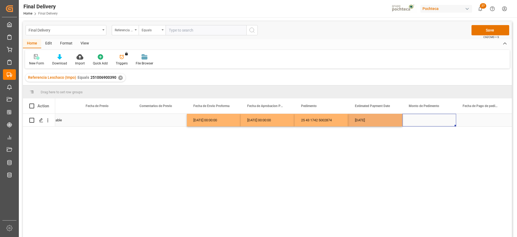
click at [417, 122] on div "Press SPACE to select this row." at bounding box center [429, 120] width 54 height 13
click at [383, 124] on div "[DATE]" at bounding box center [376, 120] width 54 height 13
click at [485, 119] on div "Press SPACE to select this row." at bounding box center [483, 120] width 54 height 13
click at [425, 124] on div "Press SPACE to select this row." at bounding box center [429, 120] width 54 height 13
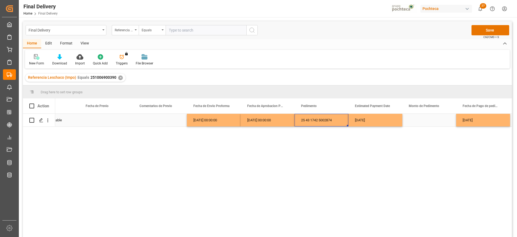
click at [322, 119] on div "25 43 1742 5002874" at bounding box center [322, 120] width 54 height 13
click at [428, 117] on div "Press SPACE to select this row." at bounding box center [429, 120] width 54 height 13
click at [434, 122] on div "Press SPACE to select this row." at bounding box center [429, 120] width 54 height 13
click at [434, 122] on input "Press SPACE to select this row." at bounding box center [429, 123] width 45 height 10
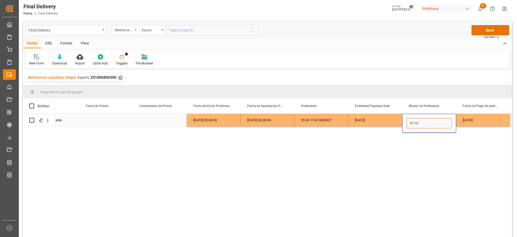
type input "91162"
click at [477, 115] on div "[DATE]" at bounding box center [483, 120] width 54 height 13
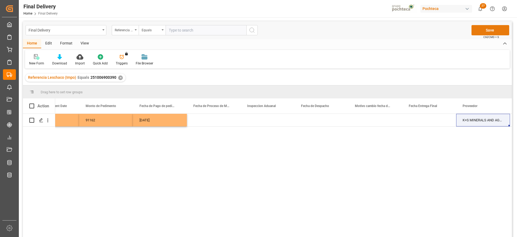
click at [487, 31] on button "Save" at bounding box center [491, 30] width 38 height 10
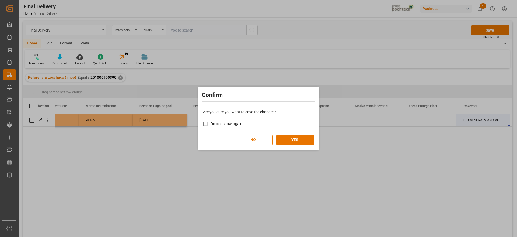
click at [291, 133] on div "Are you sure you want to save the changes? Do not show again NO YES" at bounding box center [258, 126] width 119 height 43
click at [291, 139] on button "YES" at bounding box center [295, 140] width 38 height 10
